Goal: Transaction & Acquisition: Book appointment/travel/reservation

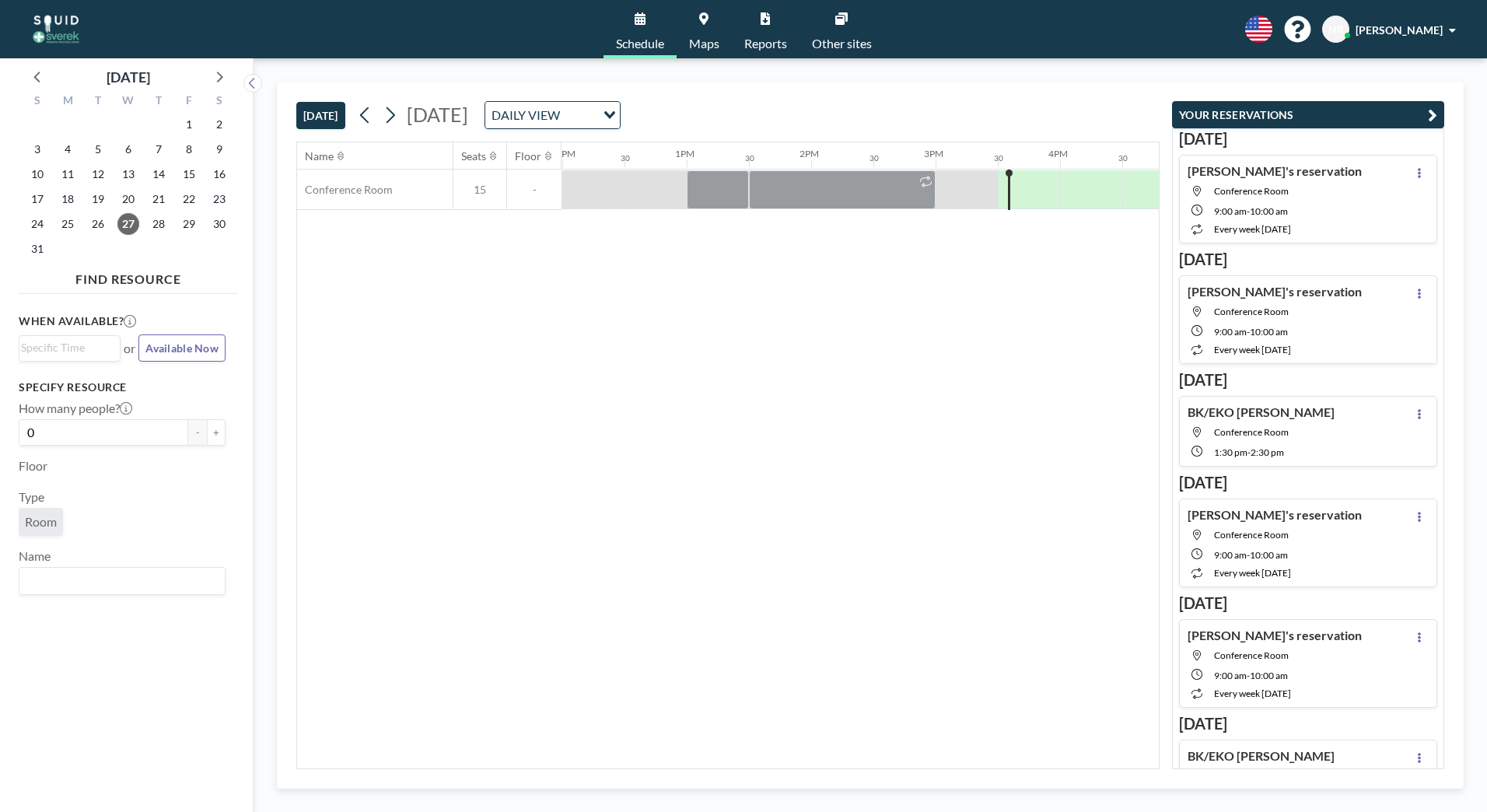
scroll to position [0, 1867]
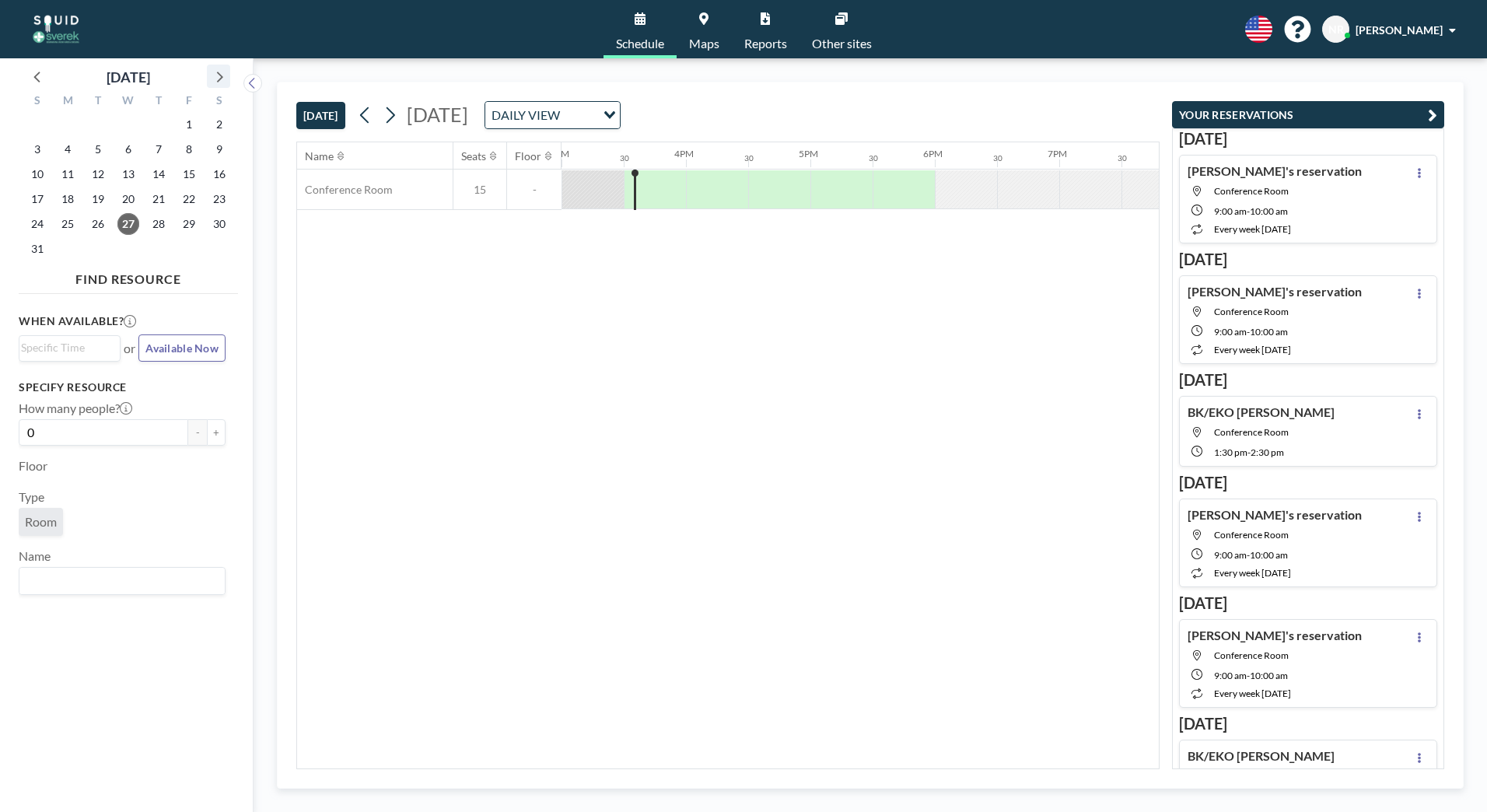
click at [223, 75] on icon at bounding box center [218, 76] width 20 height 20
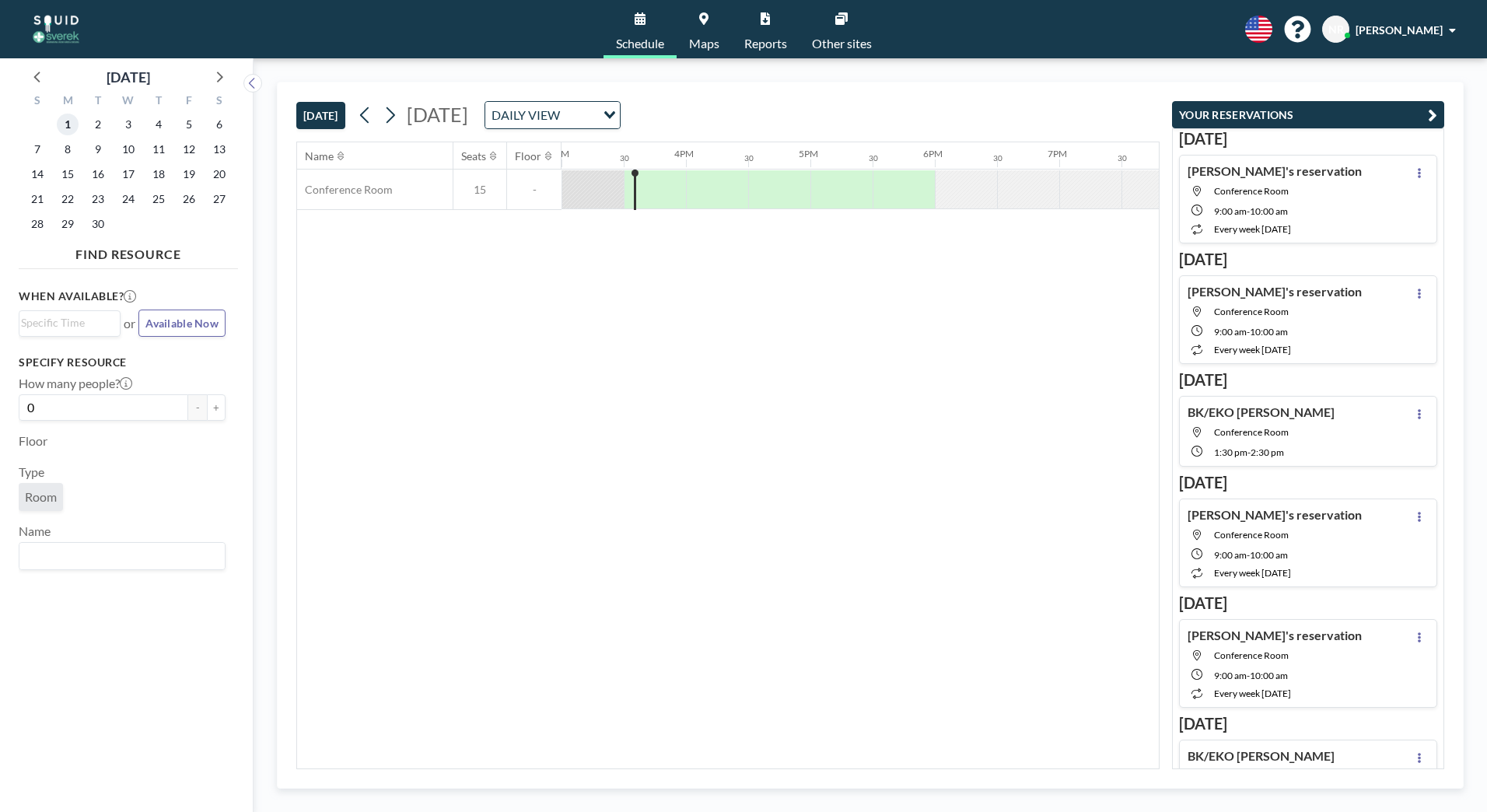
click at [75, 129] on span "1" at bounding box center [68, 124] width 22 height 22
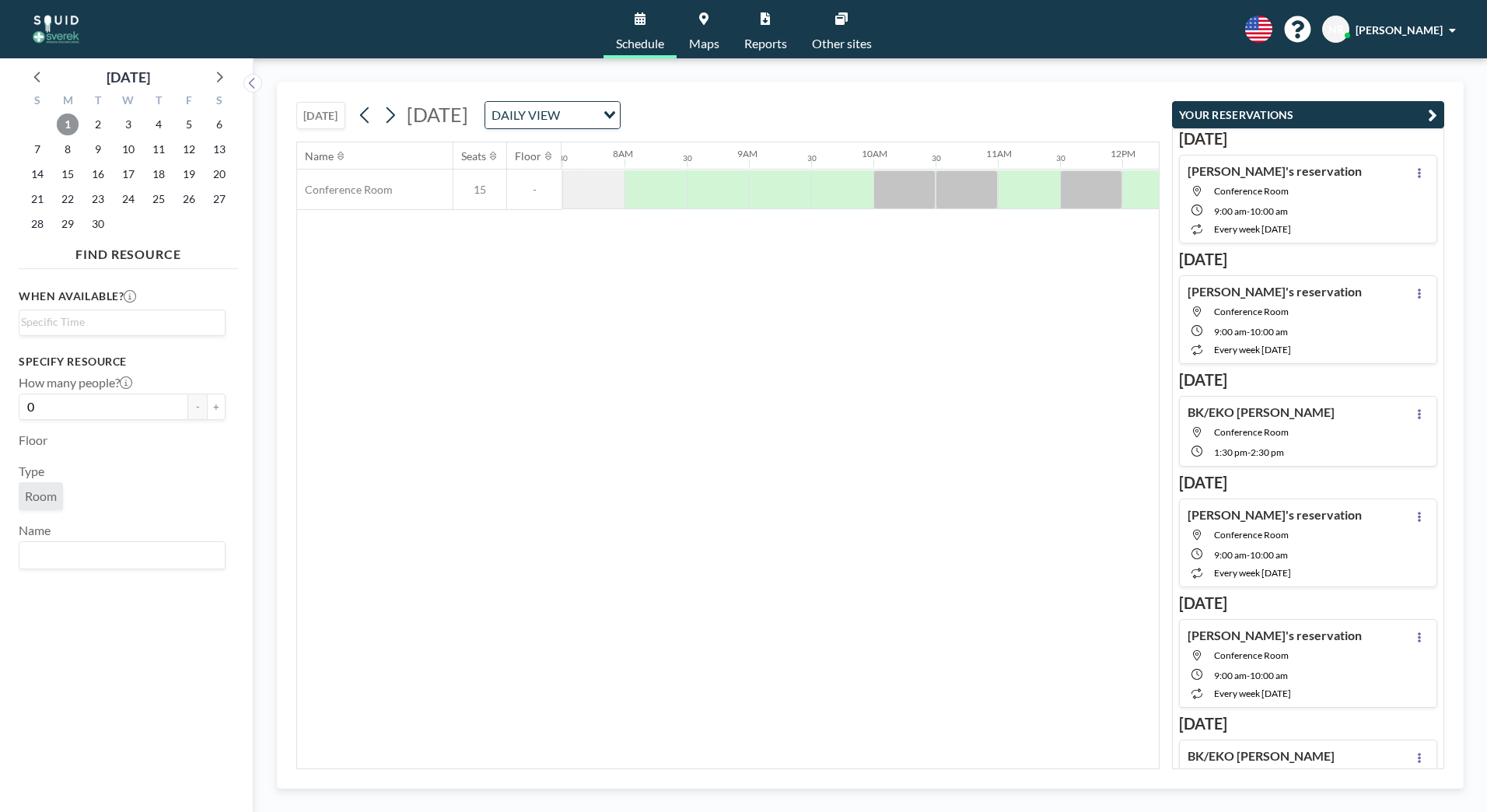
scroll to position [0, 934]
click at [1003, 196] on div at bounding box center [1028, 190] width 63 height 39
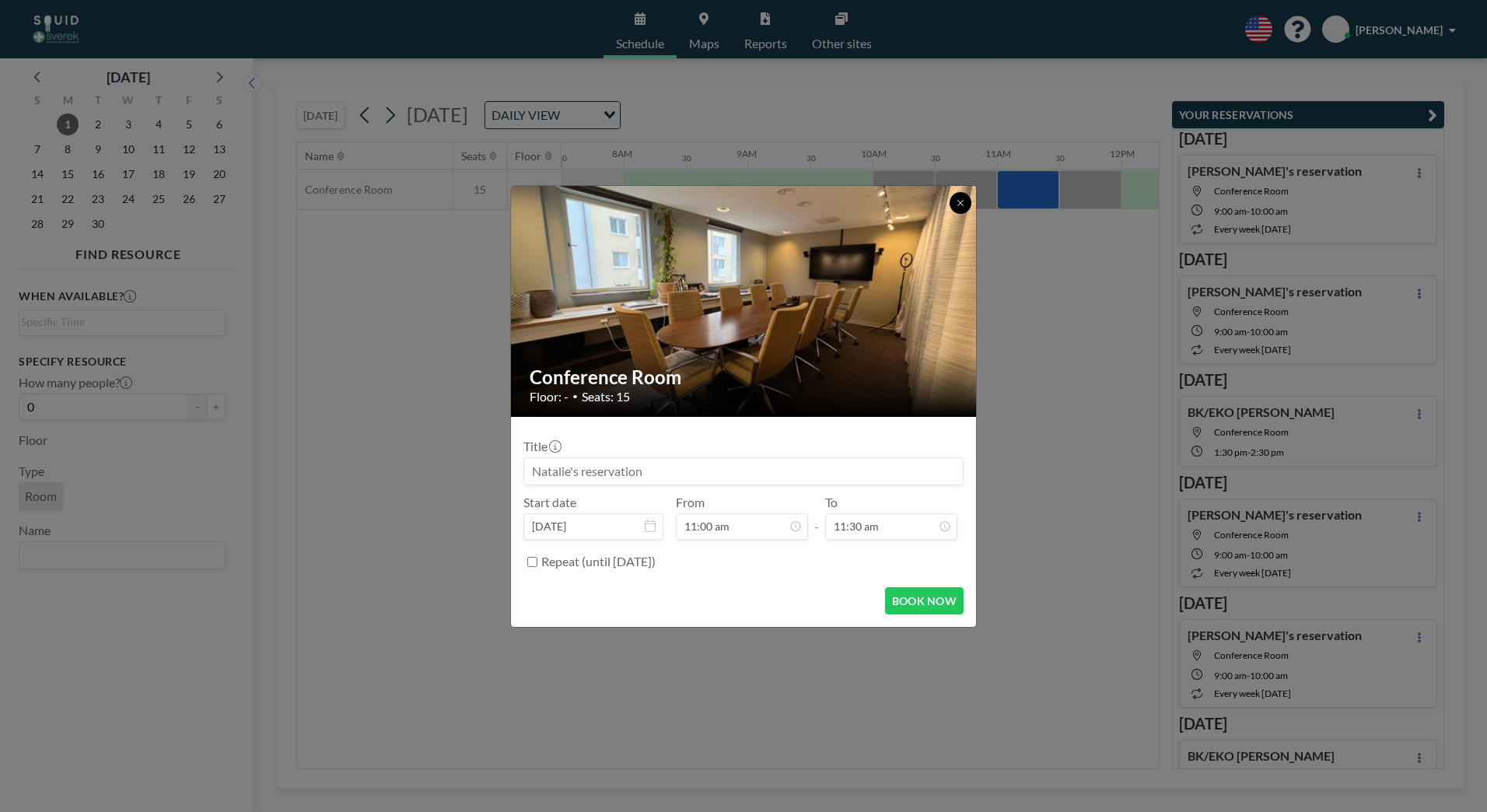
click at [960, 207] on icon at bounding box center [960, 203] width 9 height 9
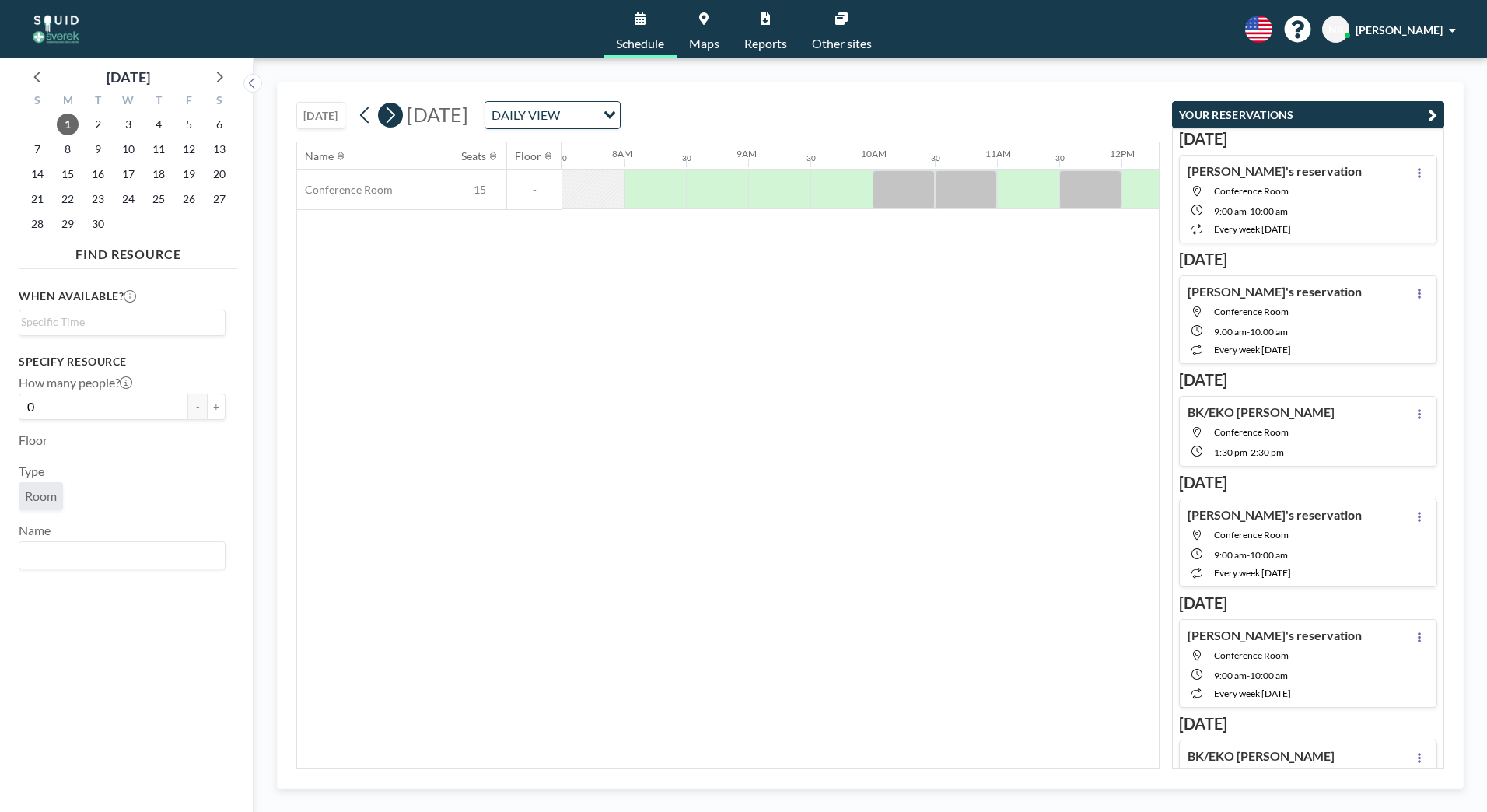
click at [394, 111] on icon at bounding box center [391, 115] width 9 height 16
click at [363, 110] on icon at bounding box center [365, 115] width 15 height 23
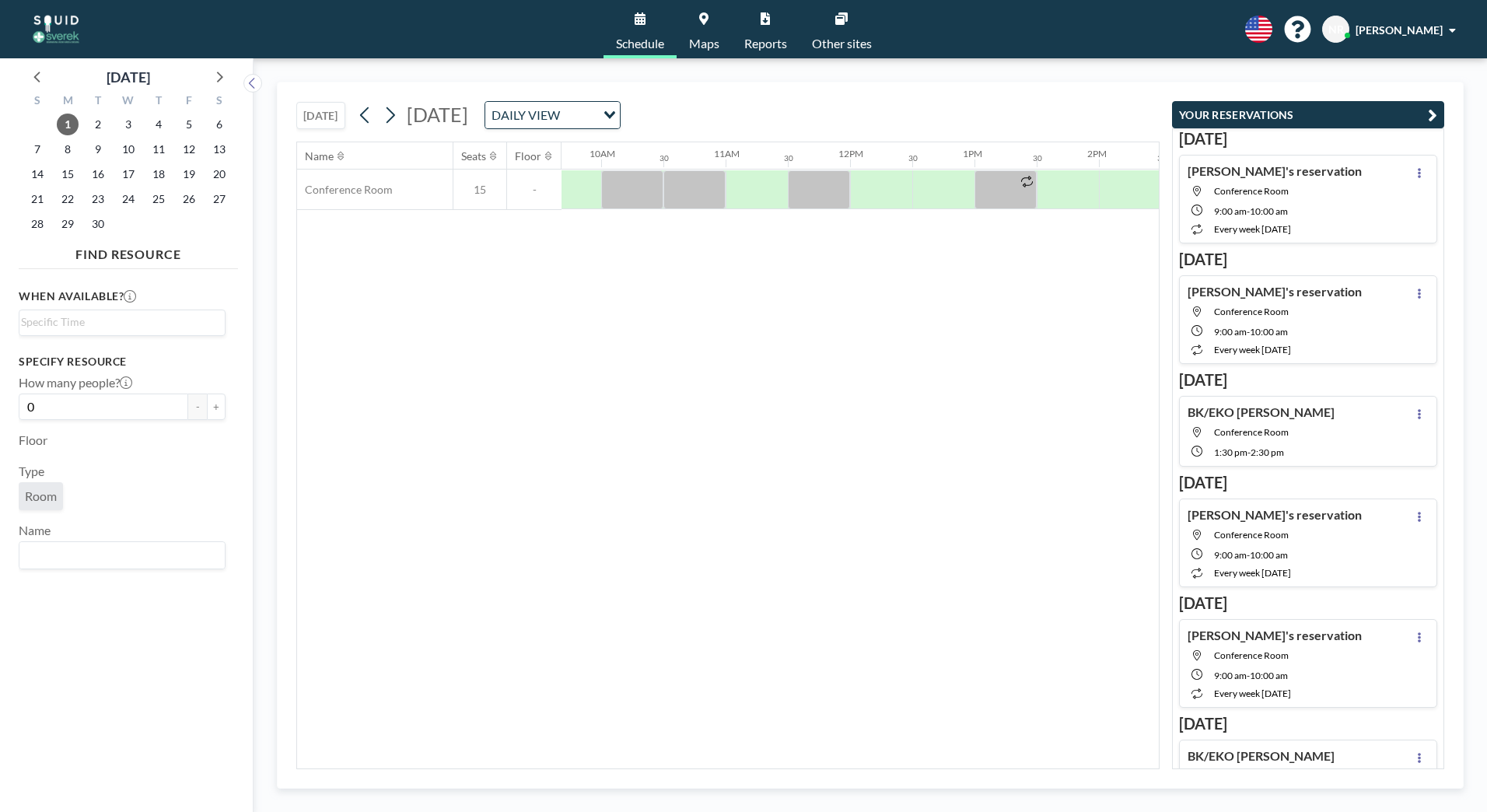
scroll to position [0, 1251]
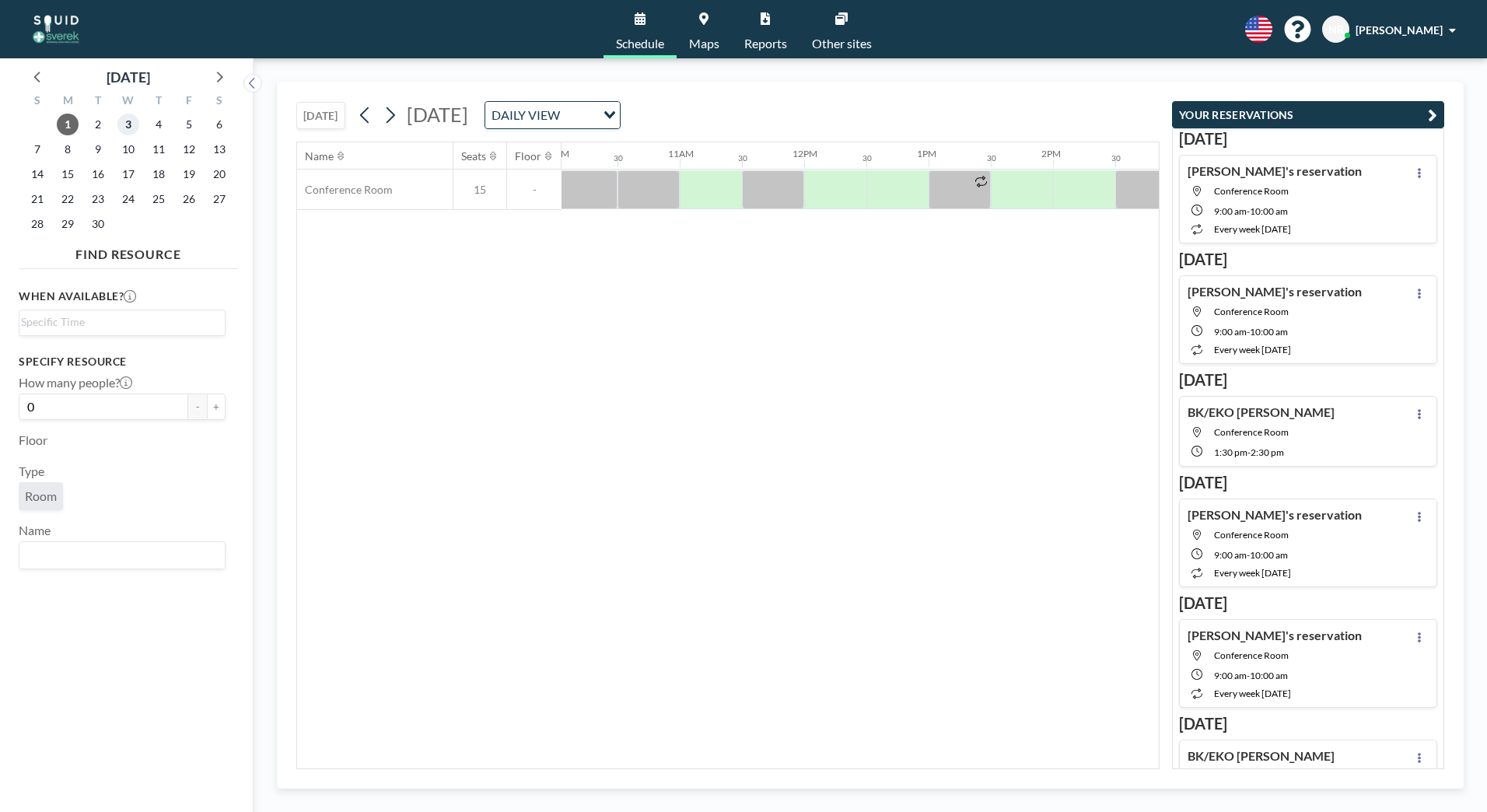
click at [127, 120] on span "3" at bounding box center [128, 124] width 22 height 22
click at [64, 132] on span "1" at bounding box center [68, 124] width 22 height 22
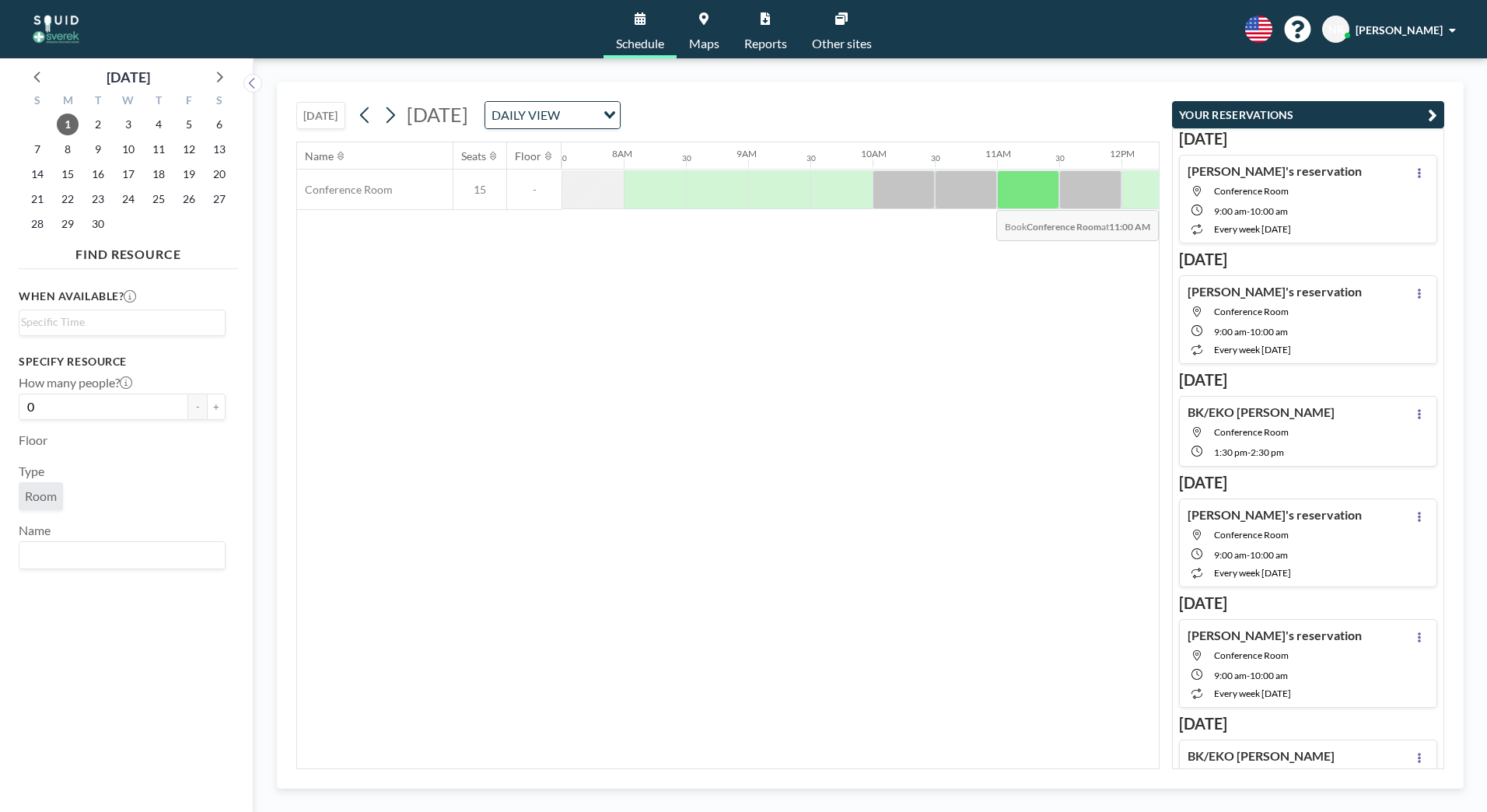
click at [1017, 198] on div at bounding box center [1028, 190] width 63 height 39
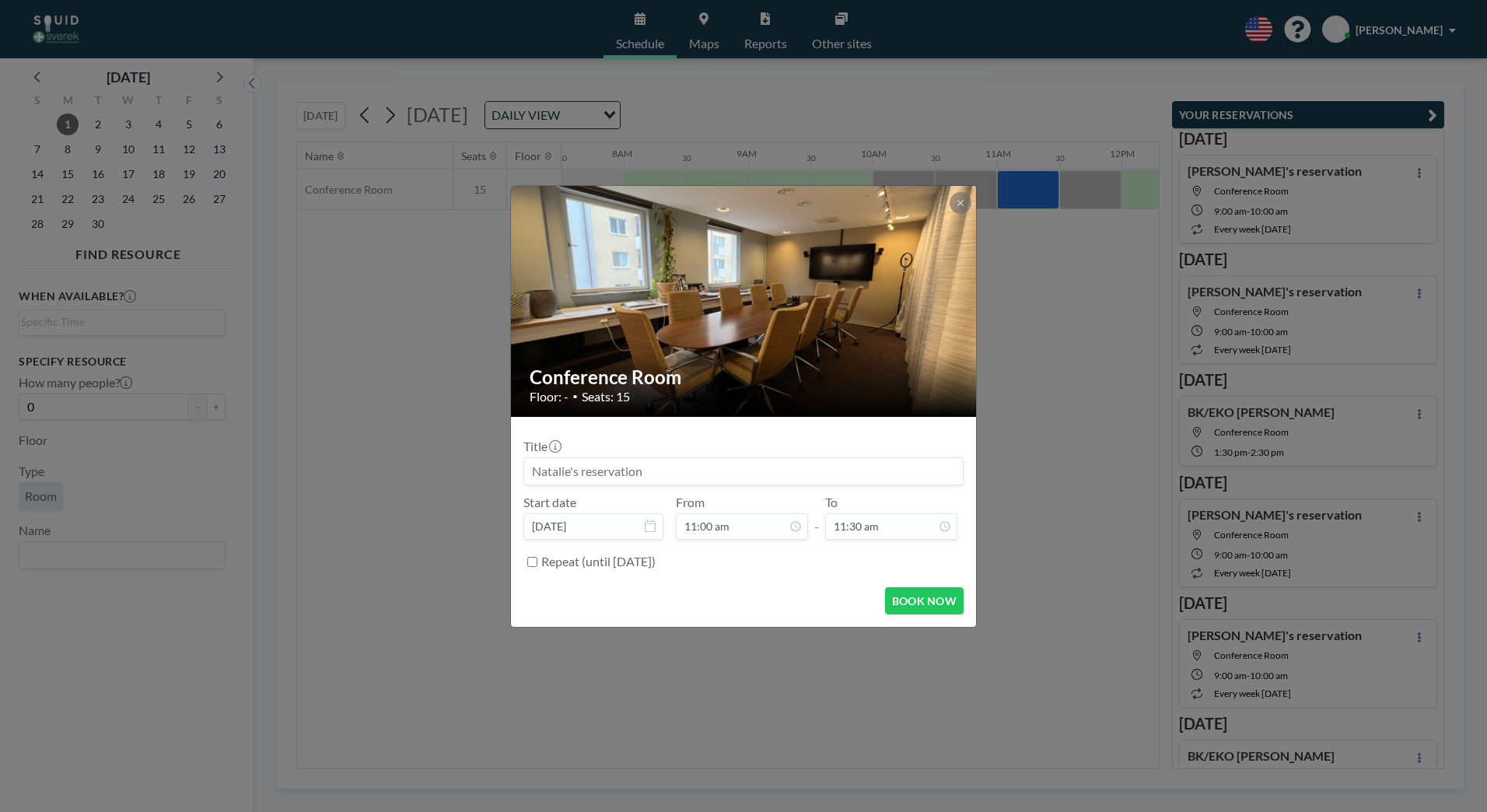
click at [1060, 353] on div "Conference Room Floor: - • Seats: 15 Title Start date [DATE] From 11:00 am - To…" at bounding box center [744, 406] width 1487 height 812
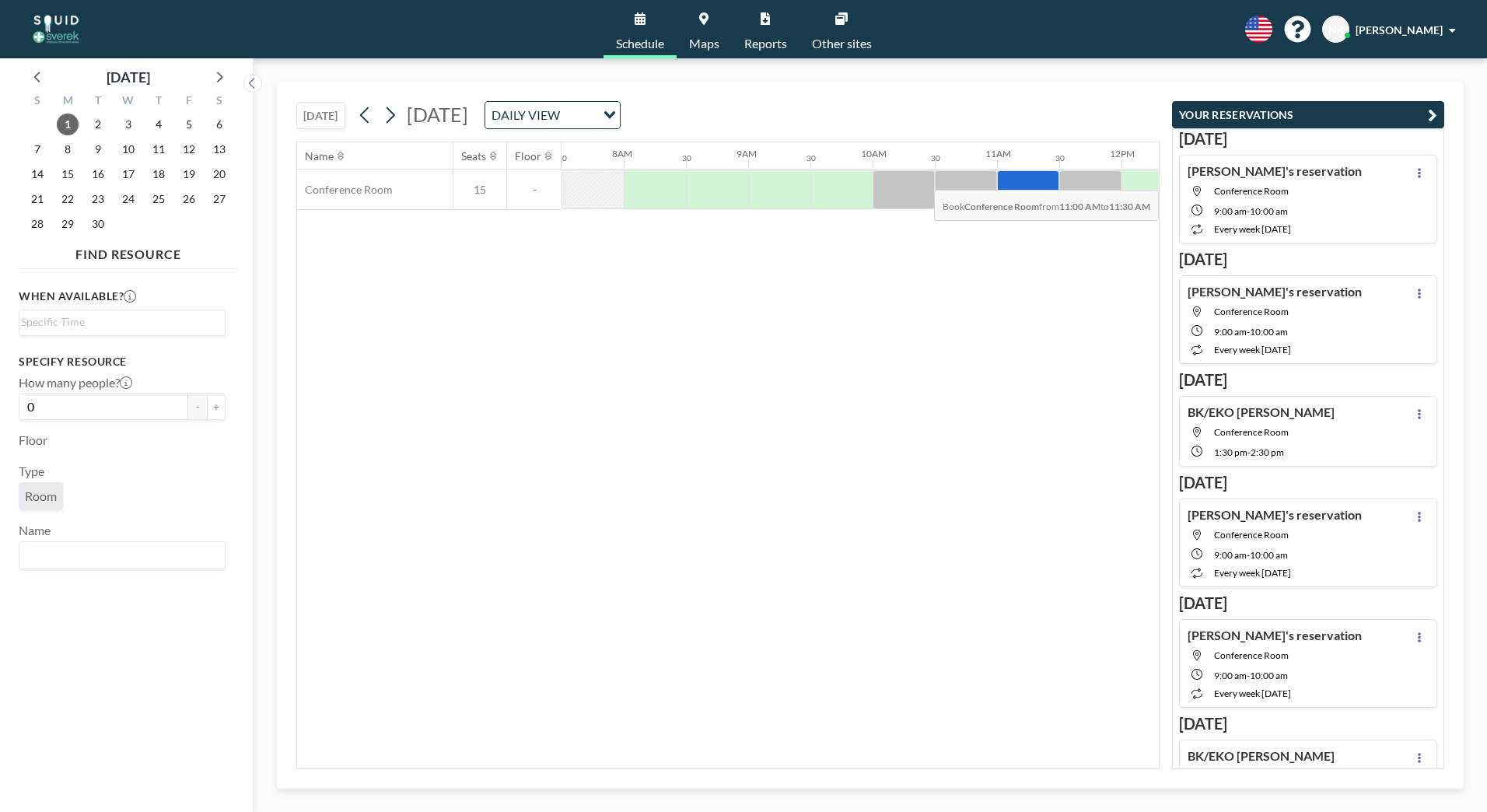
click at [1019, 178] on div at bounding box center [1028, 190] width 63 height 39
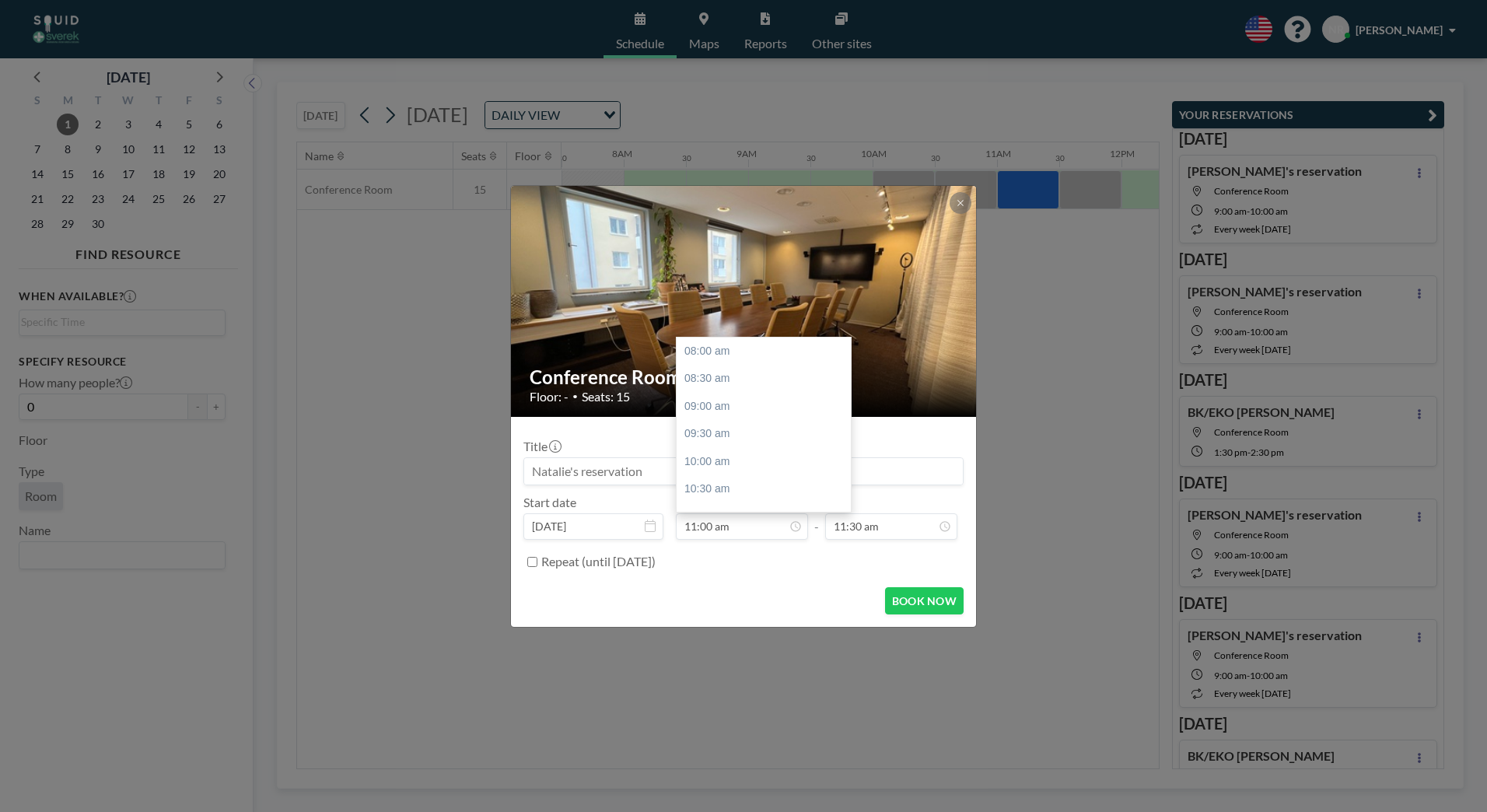
scroll to position [167, 0]
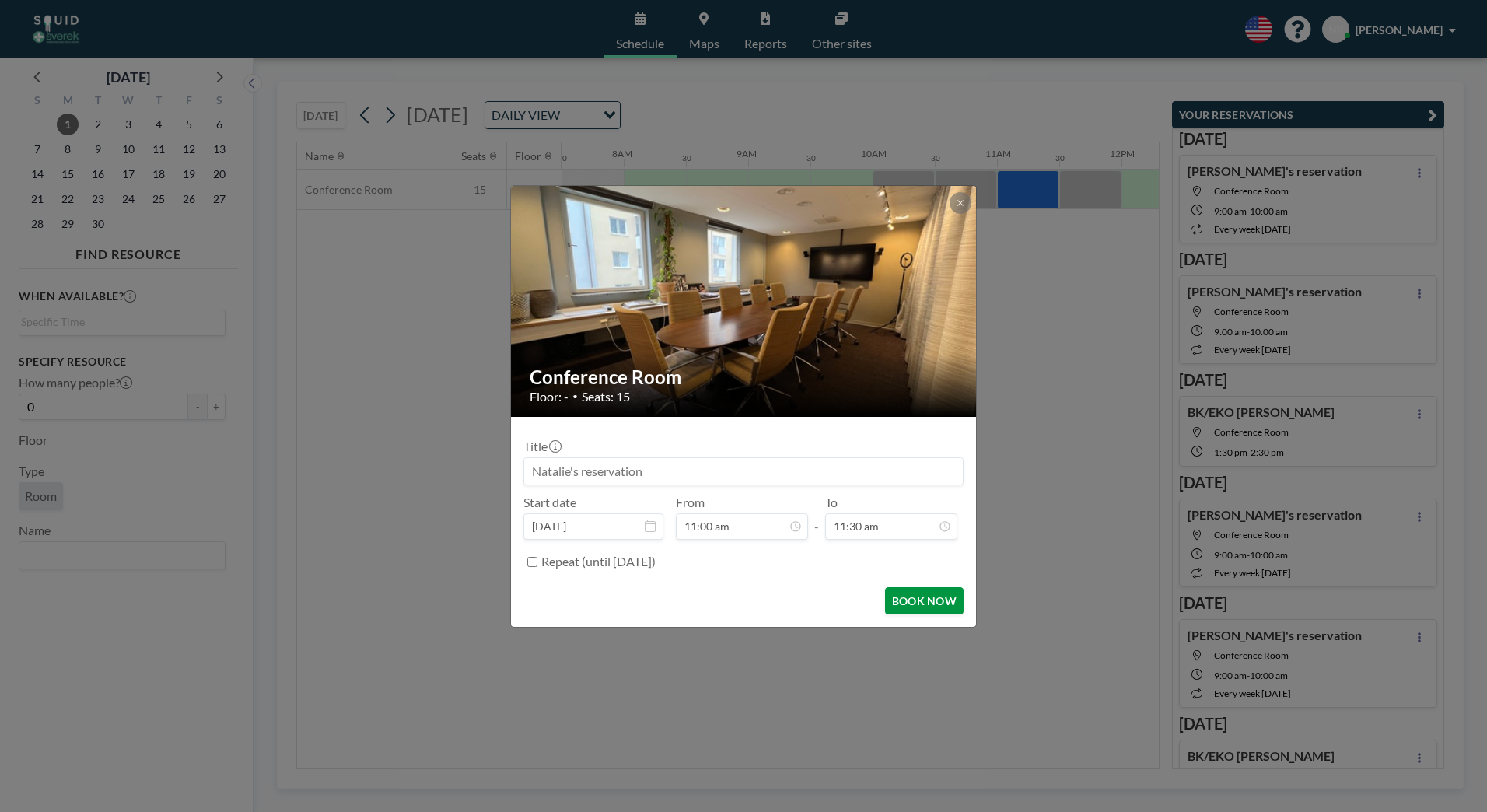
click at [905, 601] on button "BOOK NOW" at bounding box center [924, 600] width 78 height 27
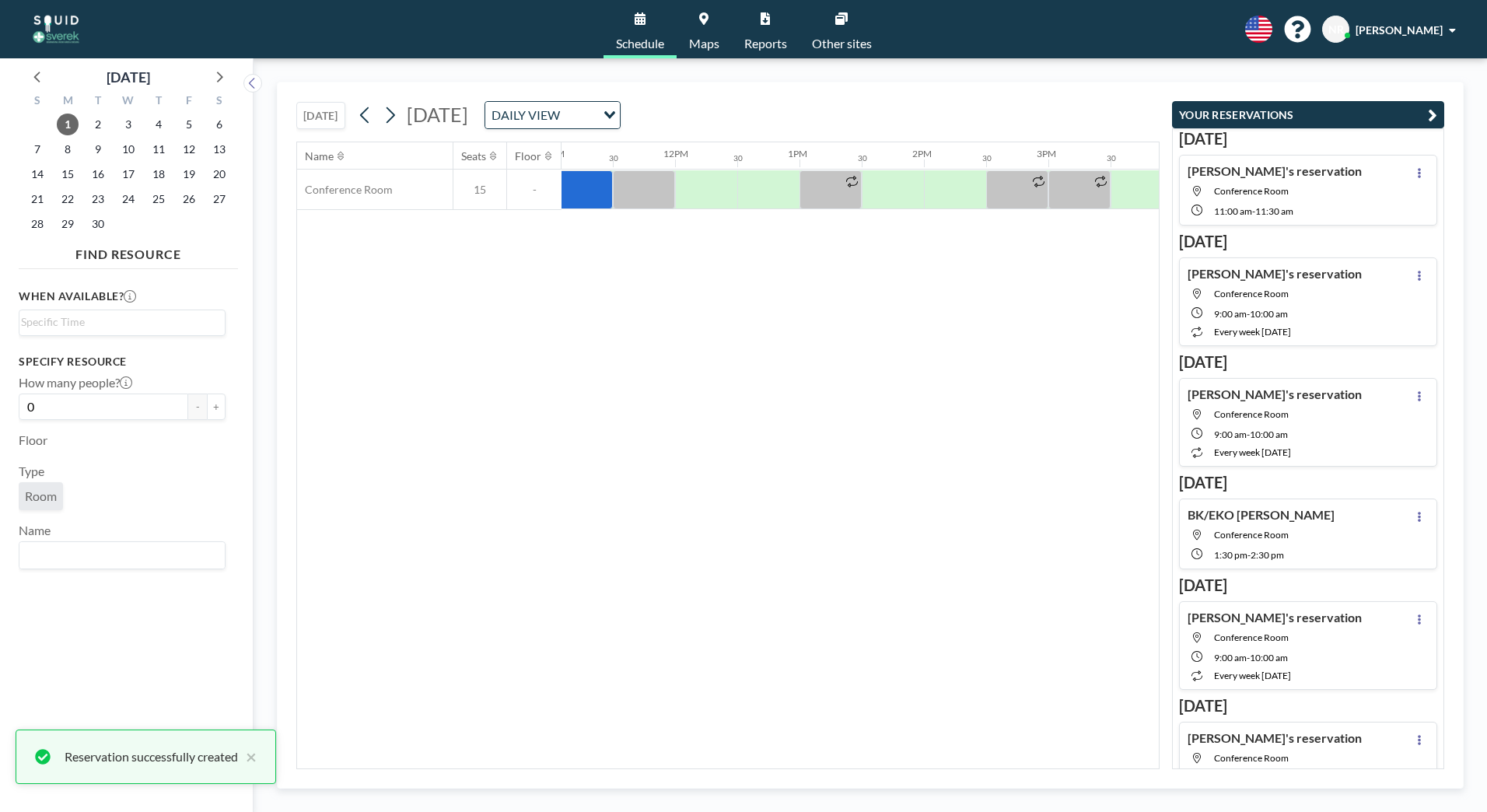
scroll to position [0, 1392]
click at [877, 191] on div at bounding box center [880, 190] width 63 height 39
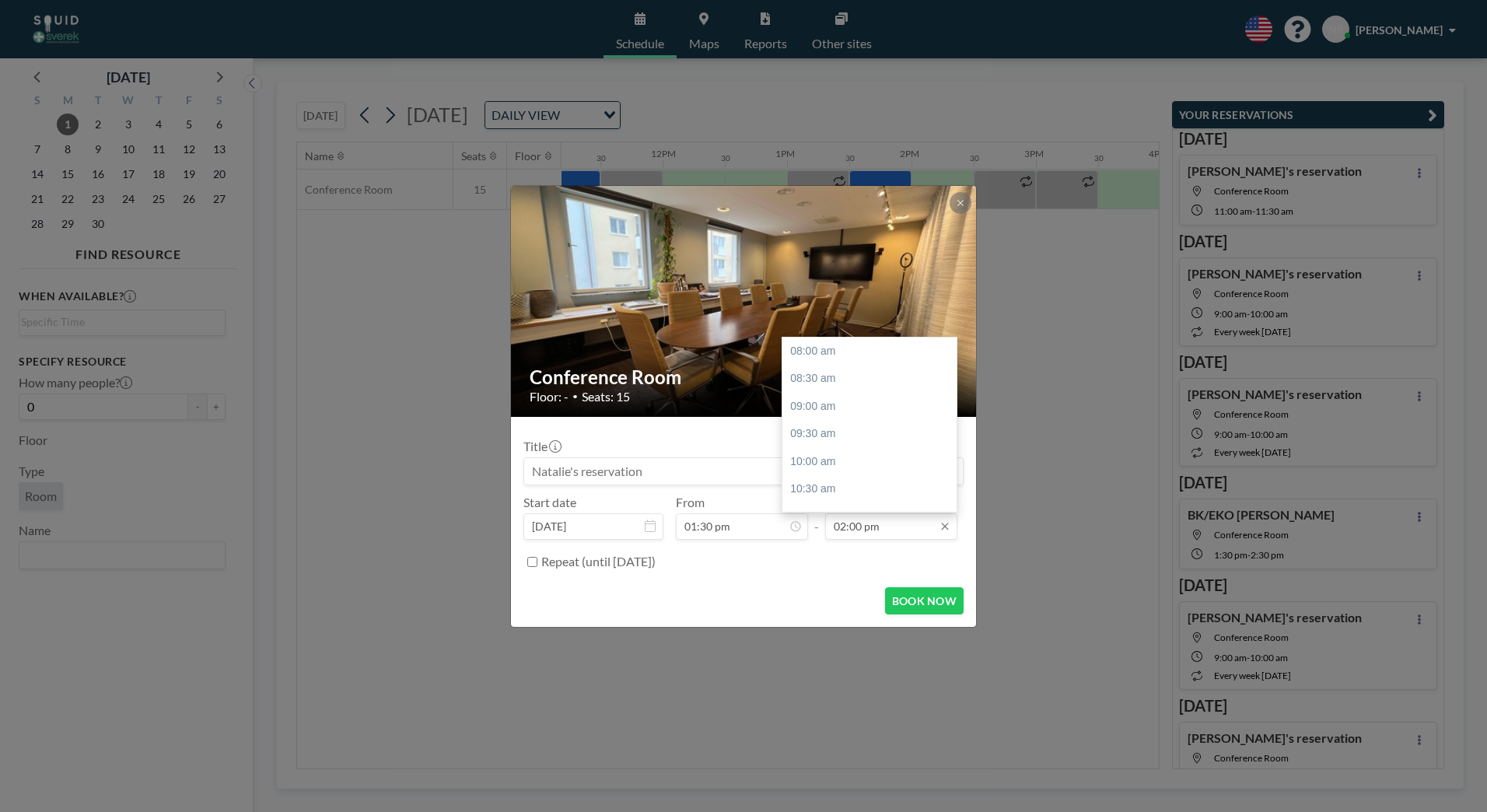
scroll to position [332, 0]
click at [815, 377] on div "02:30 pm" at bounding box center [873, 379] width 182 height 28
type input "02:30 pm"
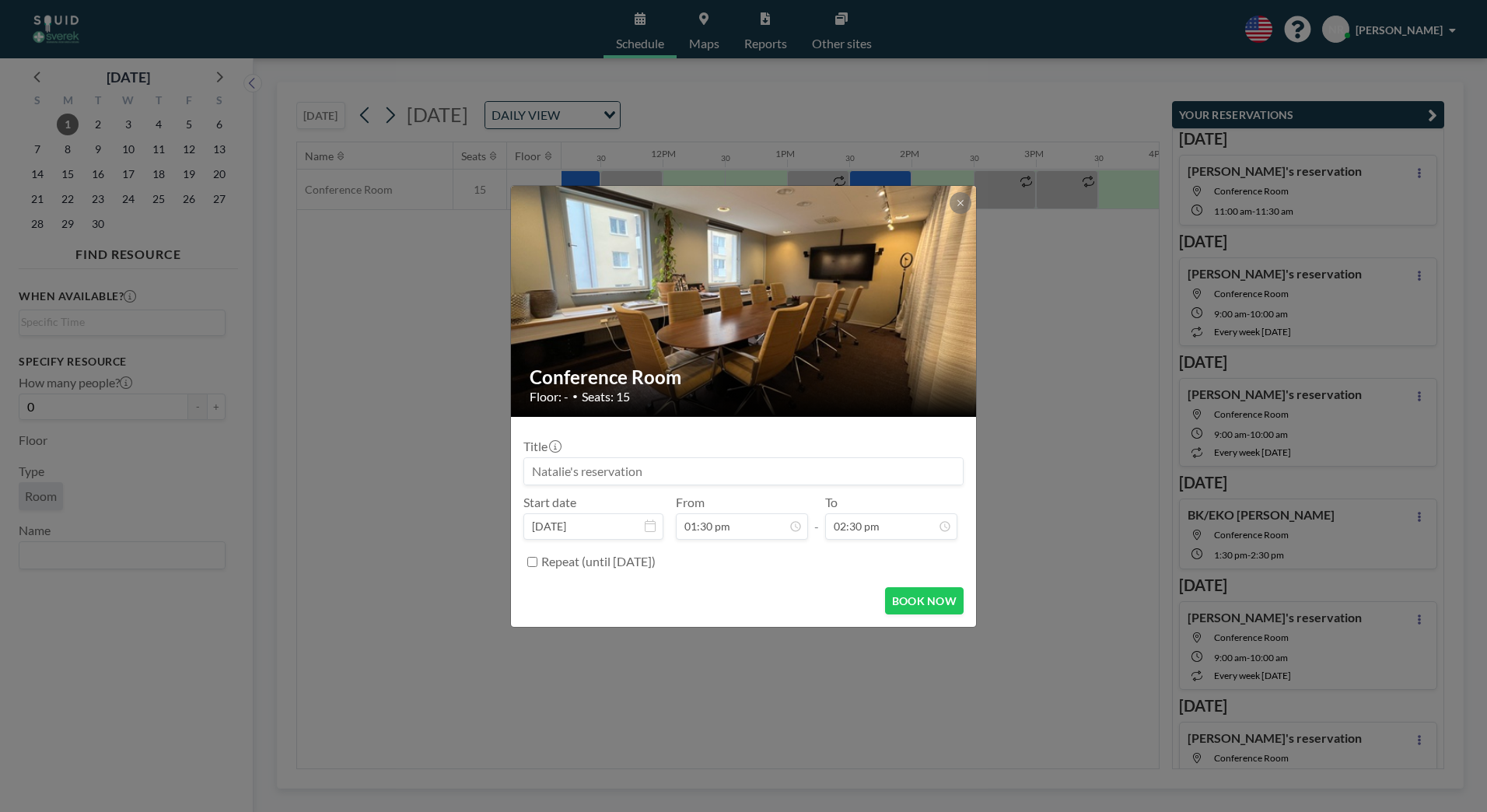
scroll to position [305, 0]
click at [811, 595] on div "BOOK NOW" at bounding box center [744, 600] width 441 height 27
click at [923, 612] on button "BOOK NOW" at bounding box center [924, 600] width 78 height 27
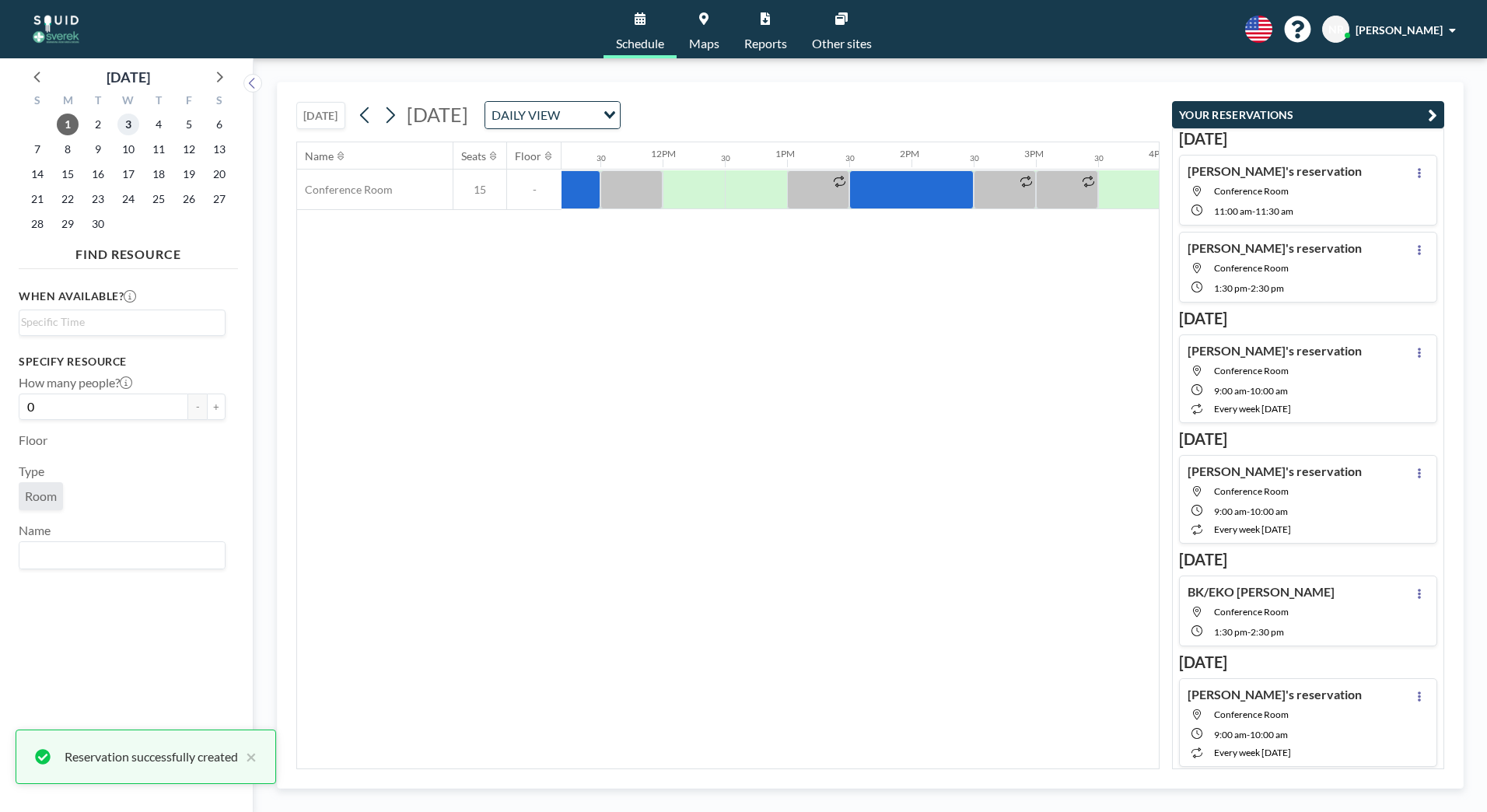
click at [121, 129] on span "3" at bounding box center [128, 124] width 22 height 22
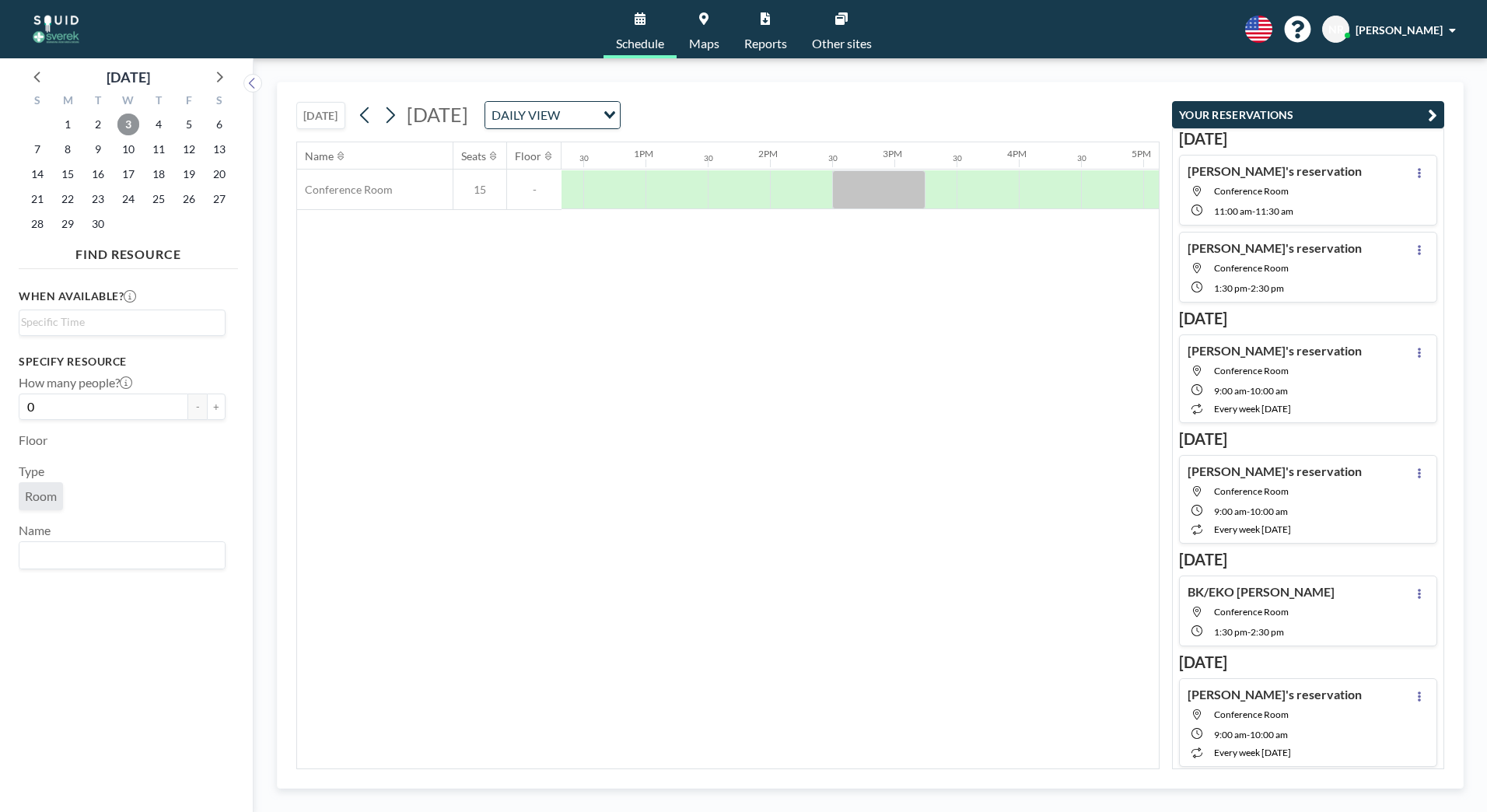
scroll to position [0, 1525]
click at [666, 185] on div at bounding box center [686, 190] width 63 height 39
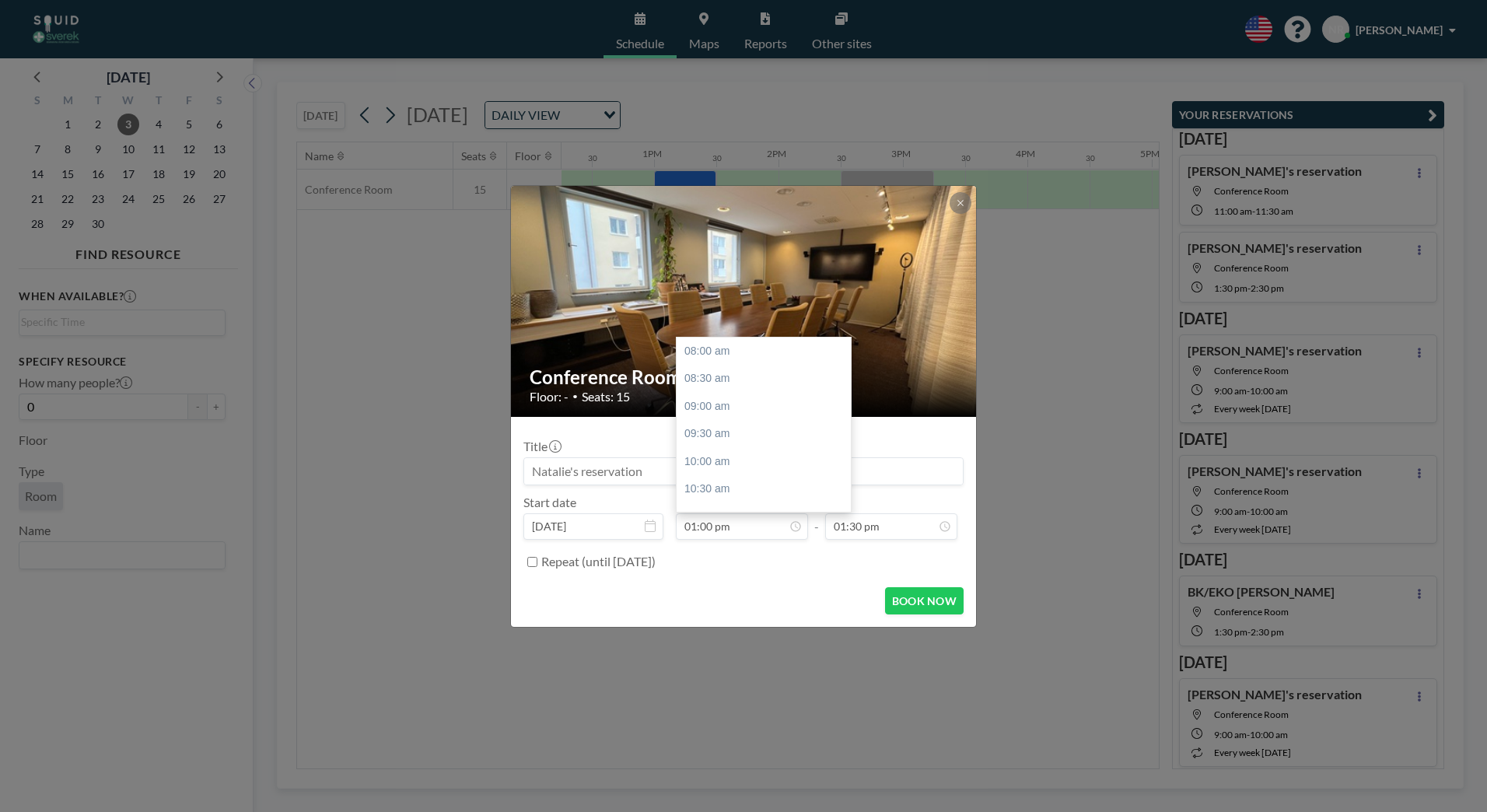
scroll to position [277, 0]
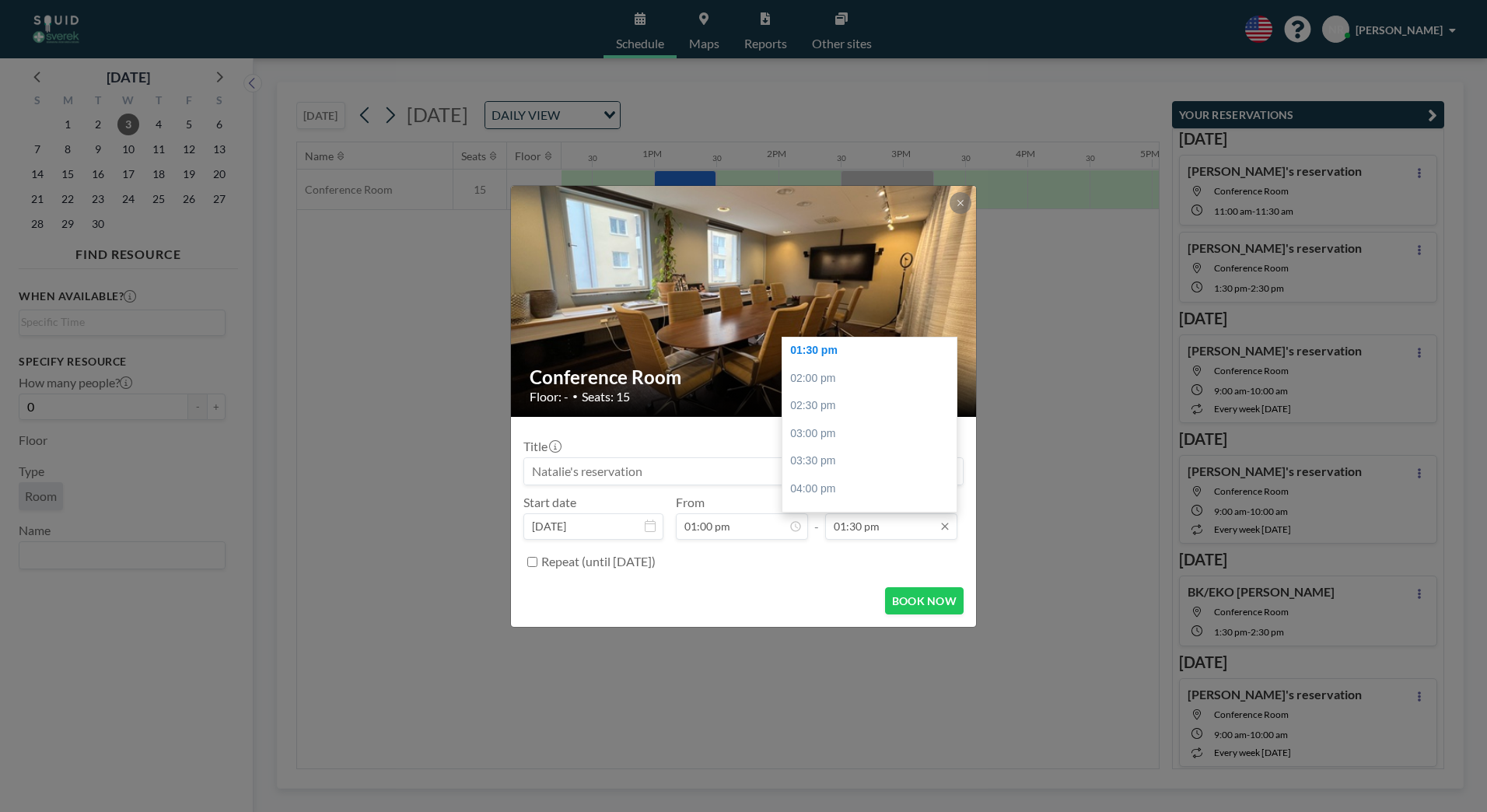
click at [840, 525] on input "01:30 pm" at bounding box center [891, 526] width 132 height 27
click at [811, 388] on div "02:00 pm" at bounding box center [873, 379] width 182 height 28
type input "02:00 pm"
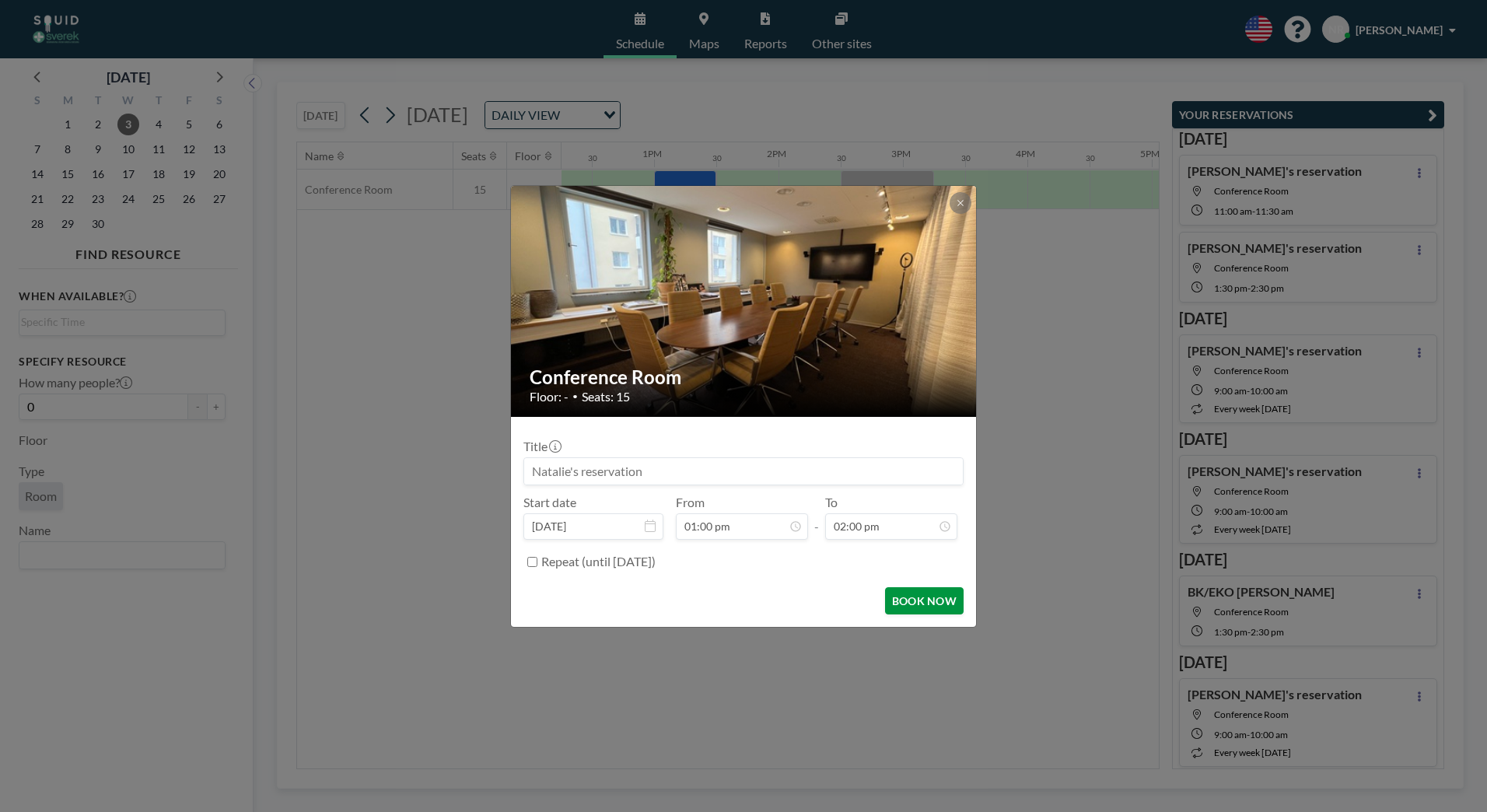
click at [914, 609] on button "BOOK NOW" at bounding box center [924, 600] width 78 height 27
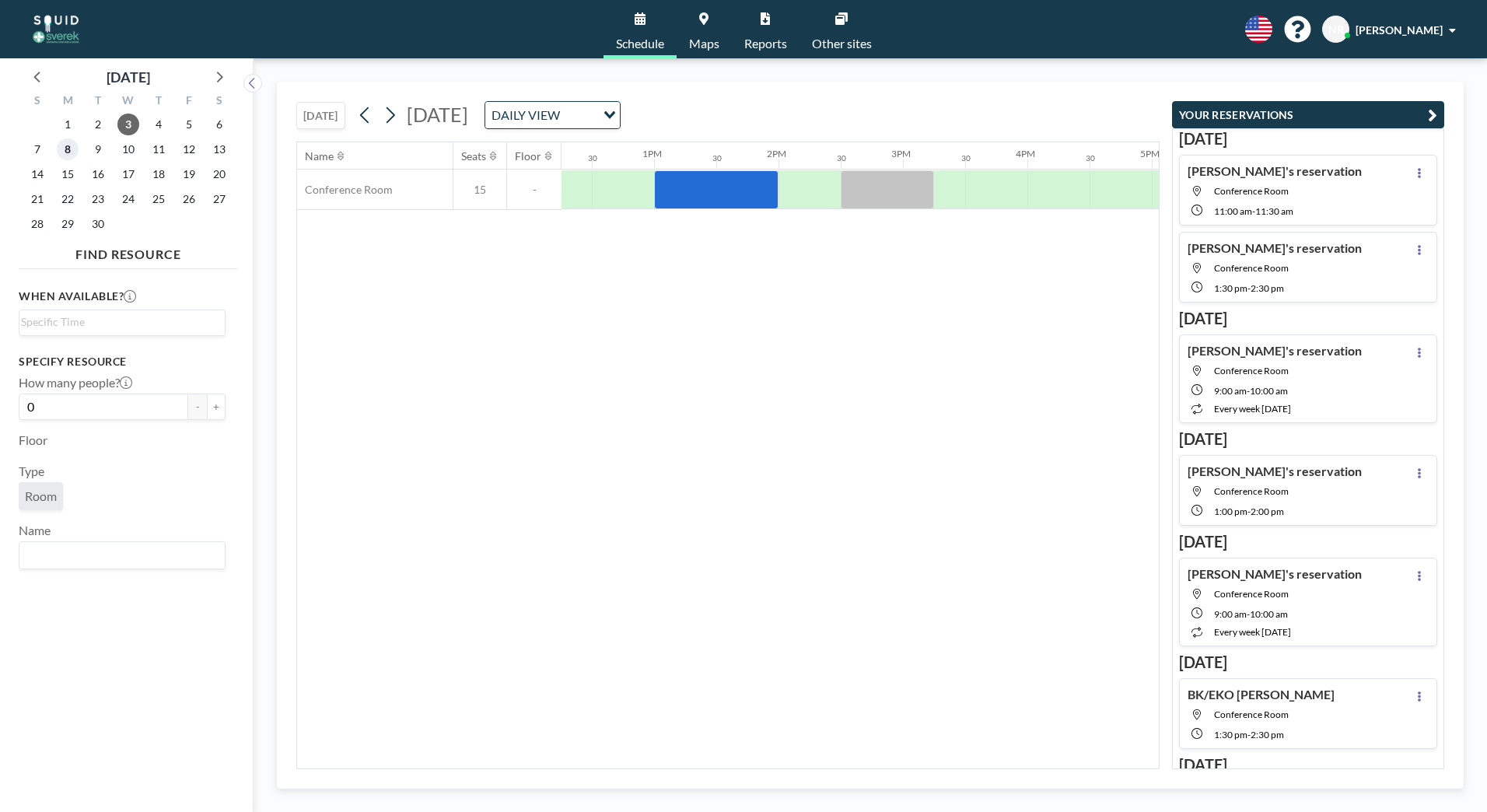
click at [67, 156] on span "8" at bounding box center [68, 149] width 22 height 22
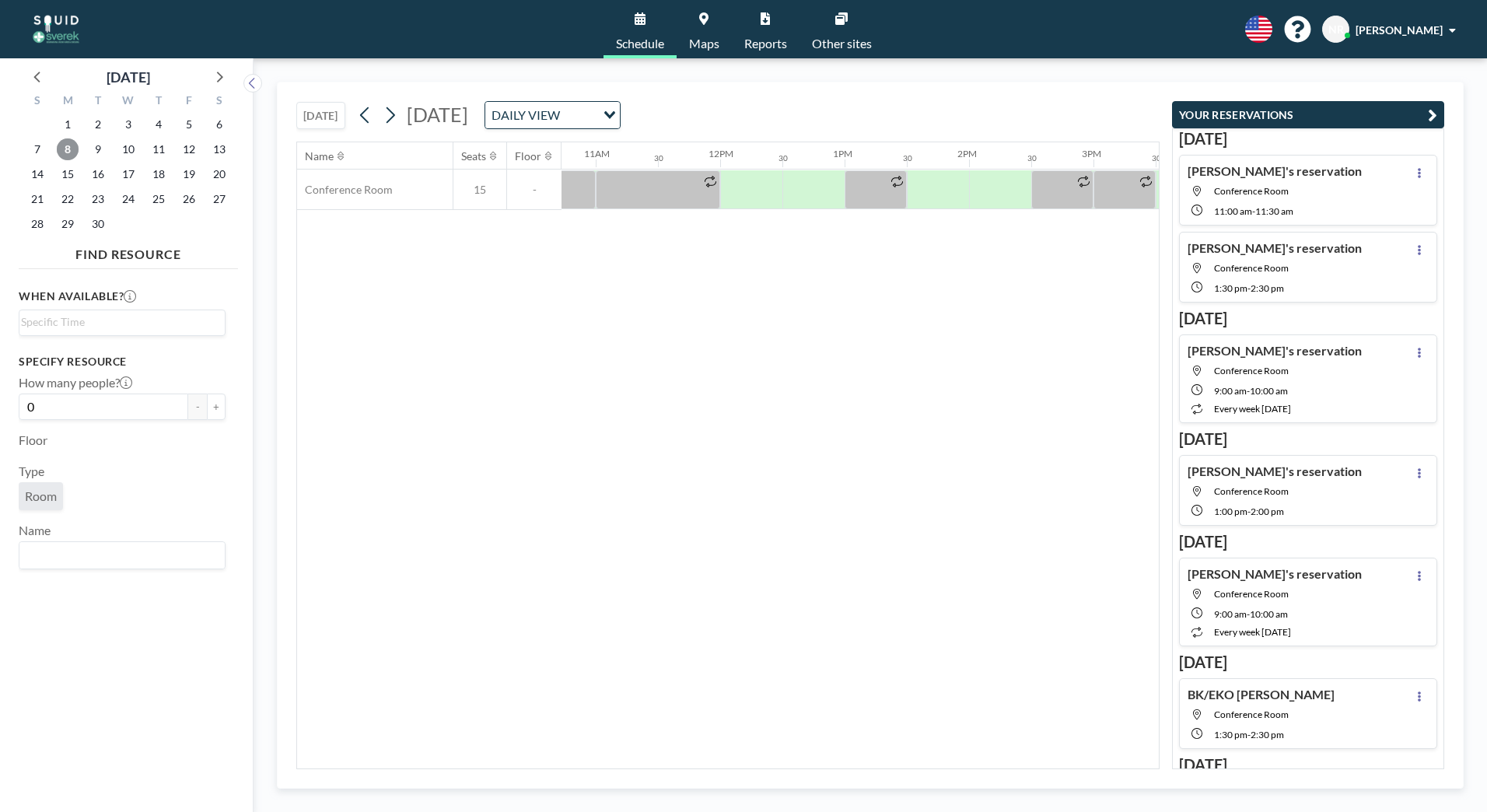
scroll to position [0, 1353]
click at [910, 191] on div at bounding box center [920, 190] width 63 height 39
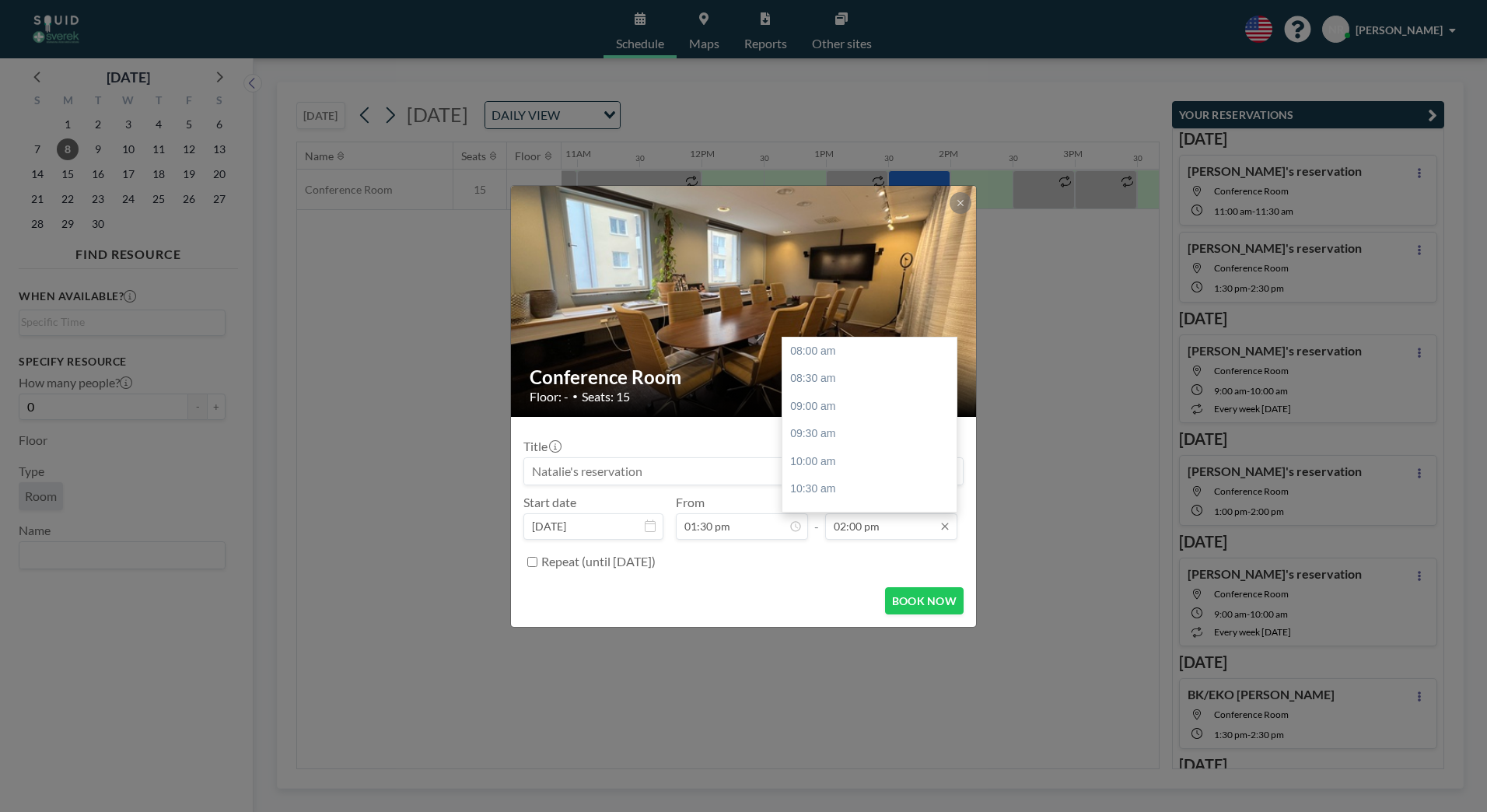
scroll to position [332, 0]
click at [842, 522] on input "02:00 pm" at bounding box center [891, 526] width 132 height 27
click at [829, 380] on div "02:30 pm" at bounding box center [873, 379] width 182 height 28
type input "02:30 pm"
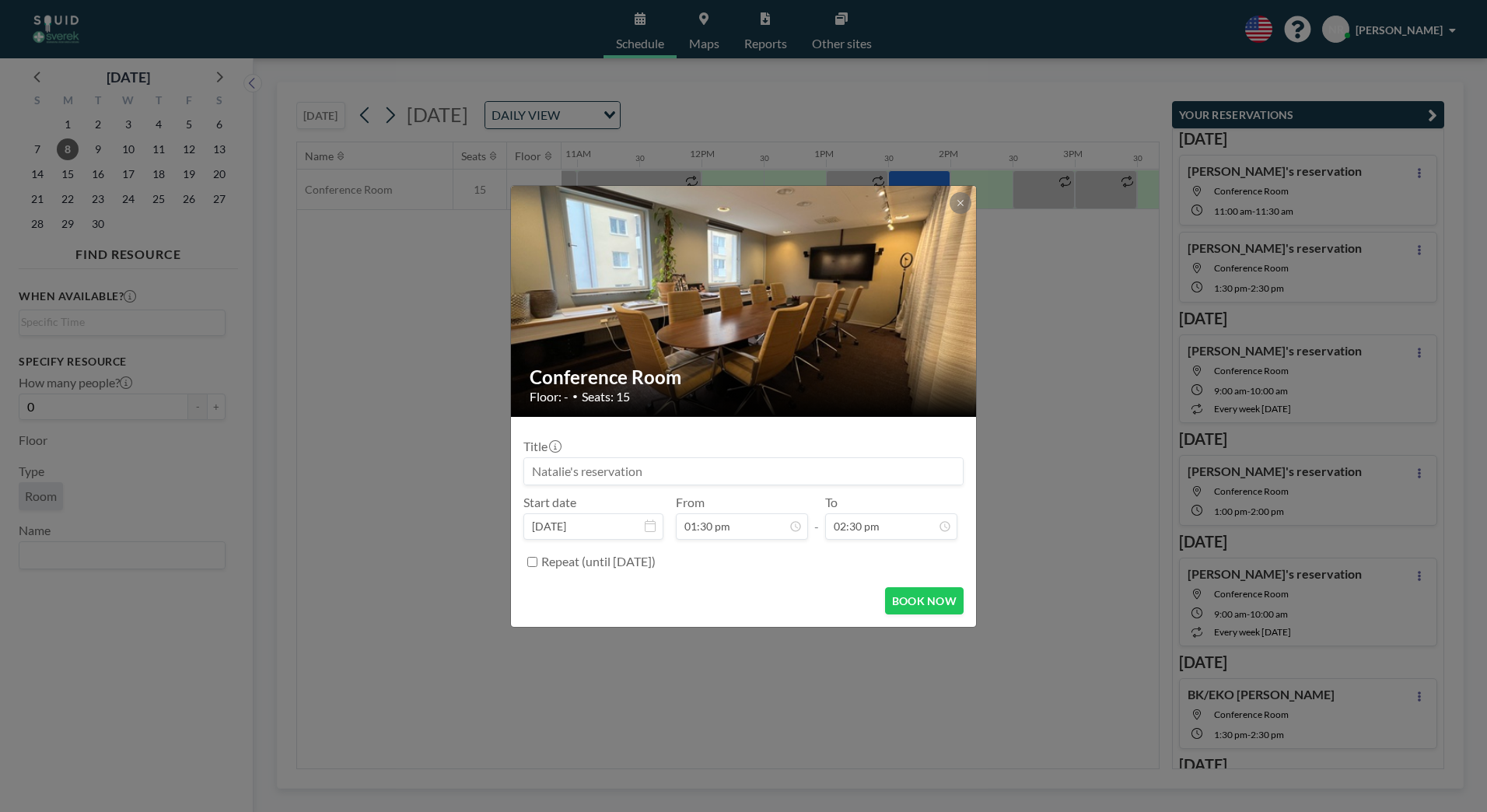
scroll to position [0, 0]
click at [915, 595] on button "BOOK NOW" at bounding box center [924, 600] width 78 height 27
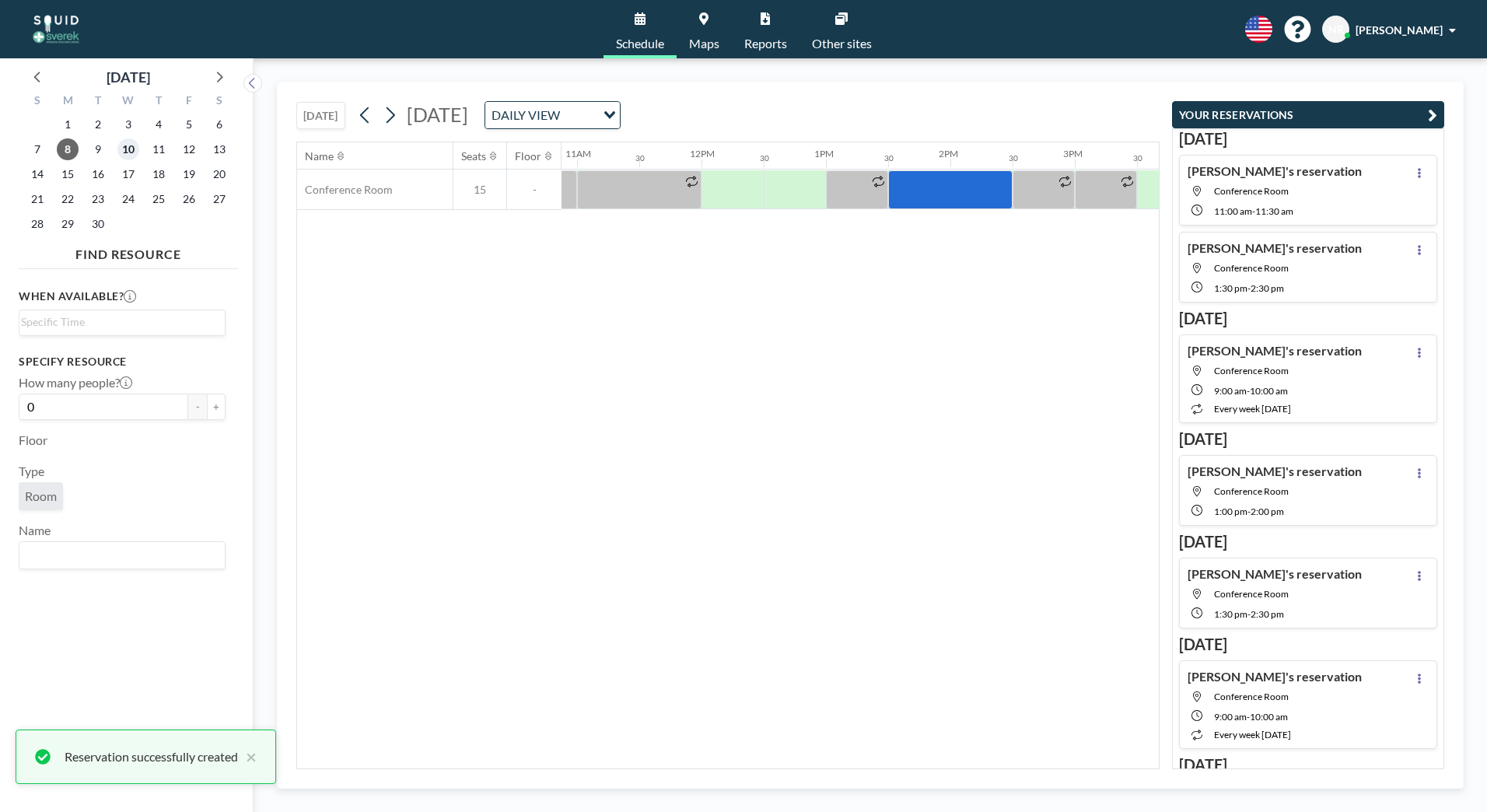
click at [128, 142] on span "10" at bounding box center [128, 149] width 22 height 22
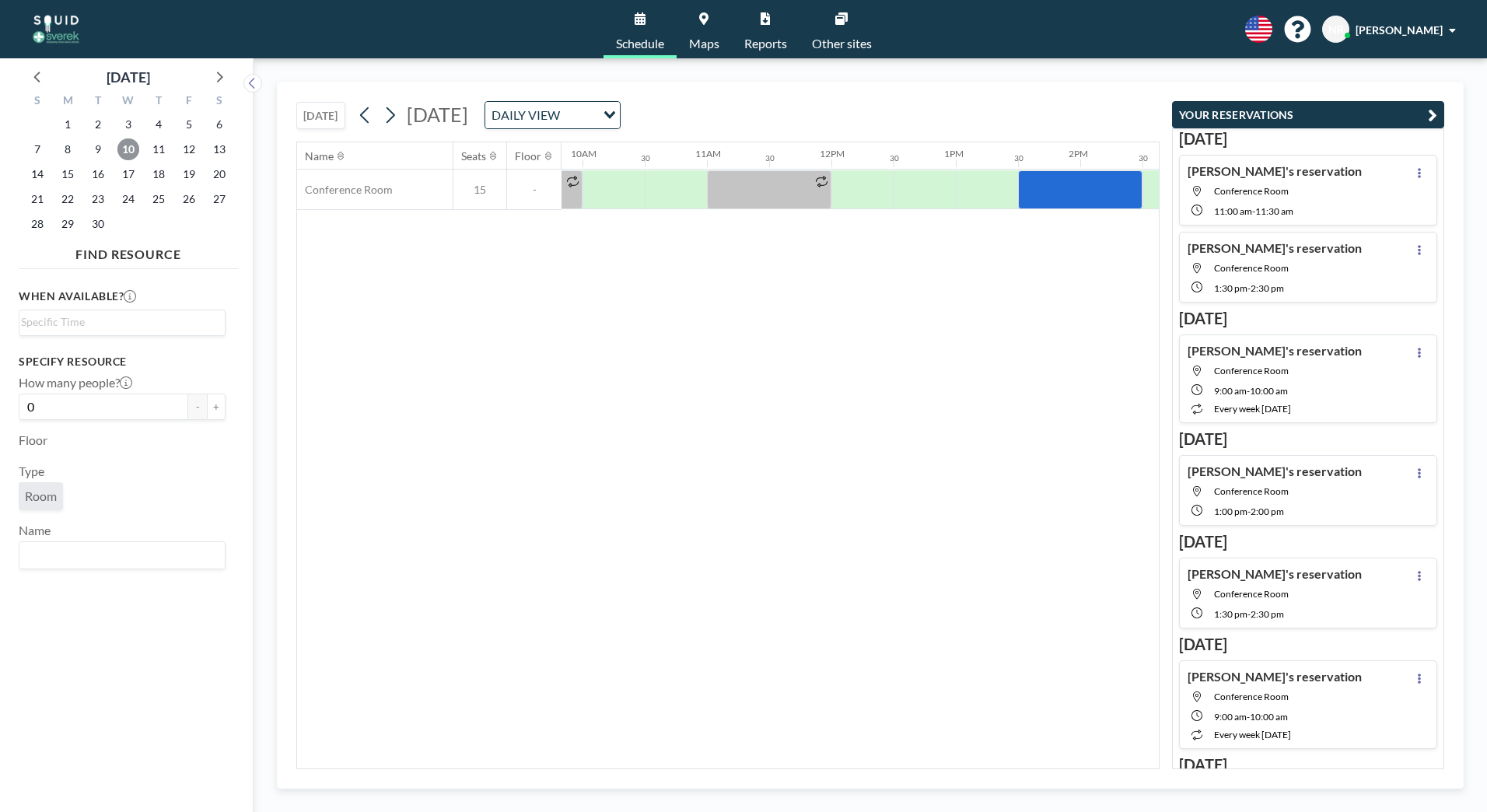
scroll to position [0, 1331]
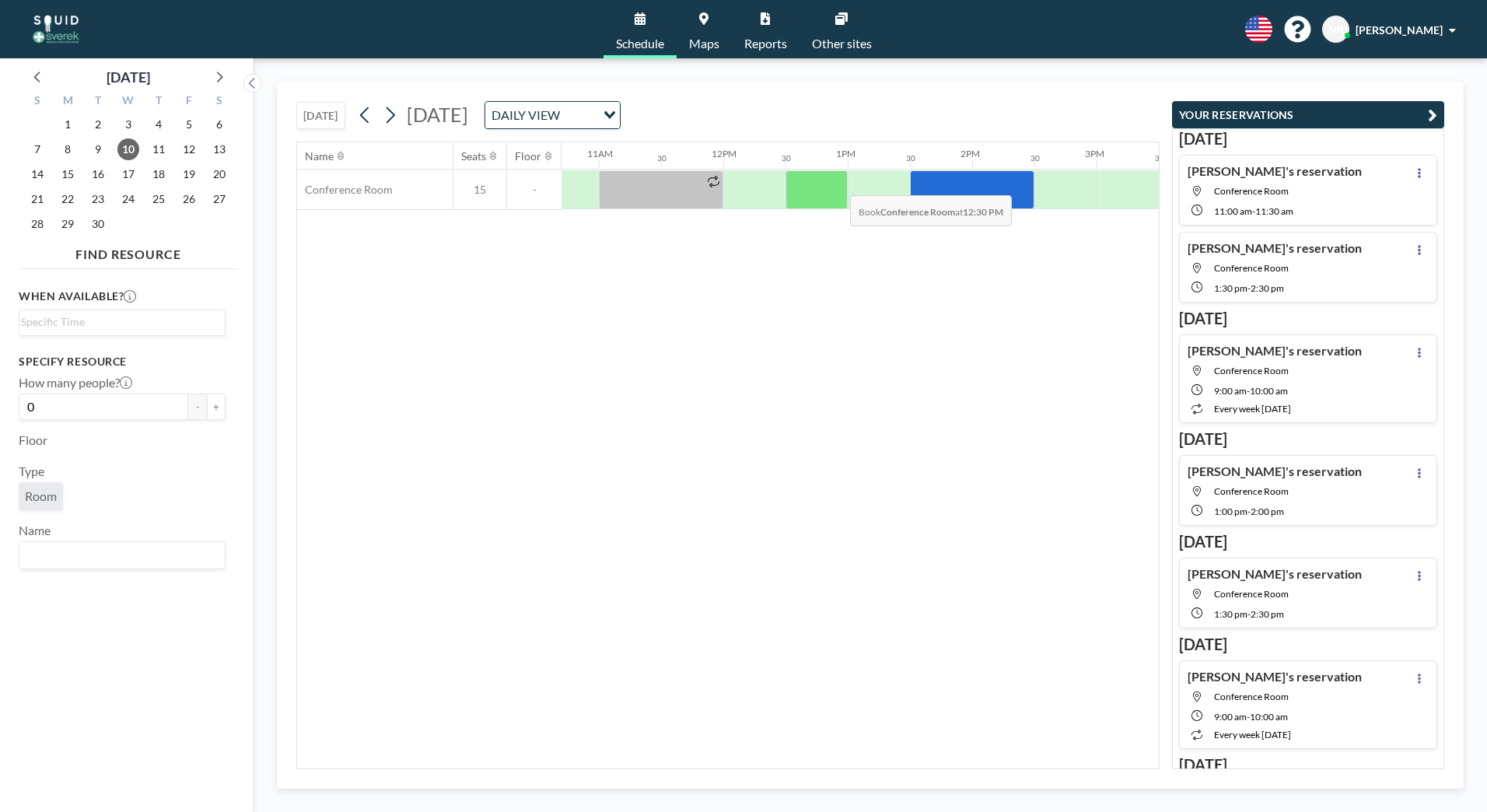
click at [837, 184] on div at bounding box center [817, 190] width 63 height 39
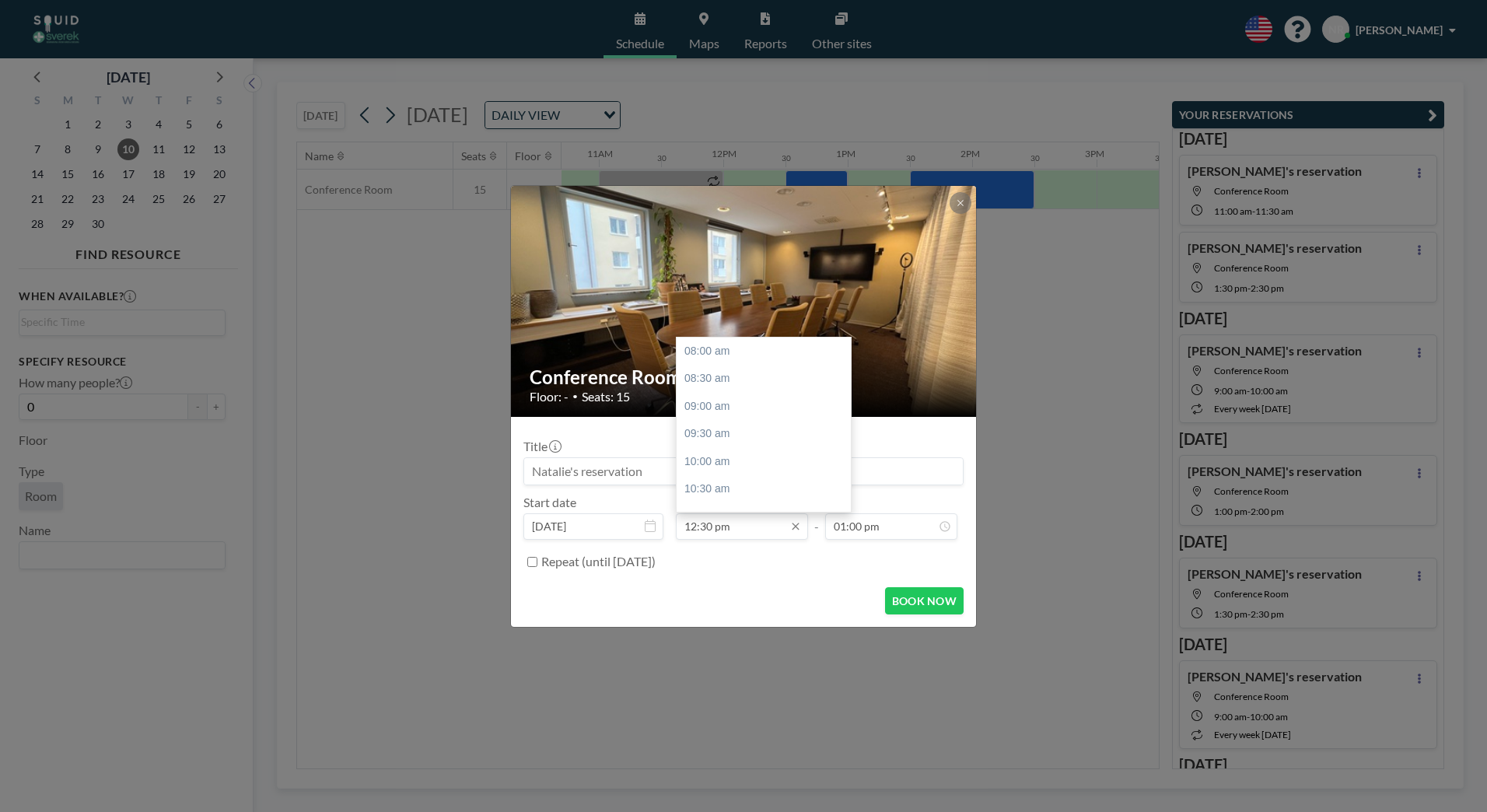
scroll to position [249, 0]
drag, startPoint x: 717, startPoint y: 371, endPoint x: 790, endPoint y: 508, distance: 155.2
click at [717, 372] on div "01:00 pm" at bounding box center [768, 379] width 182 height 28
type input "01:00 pm"
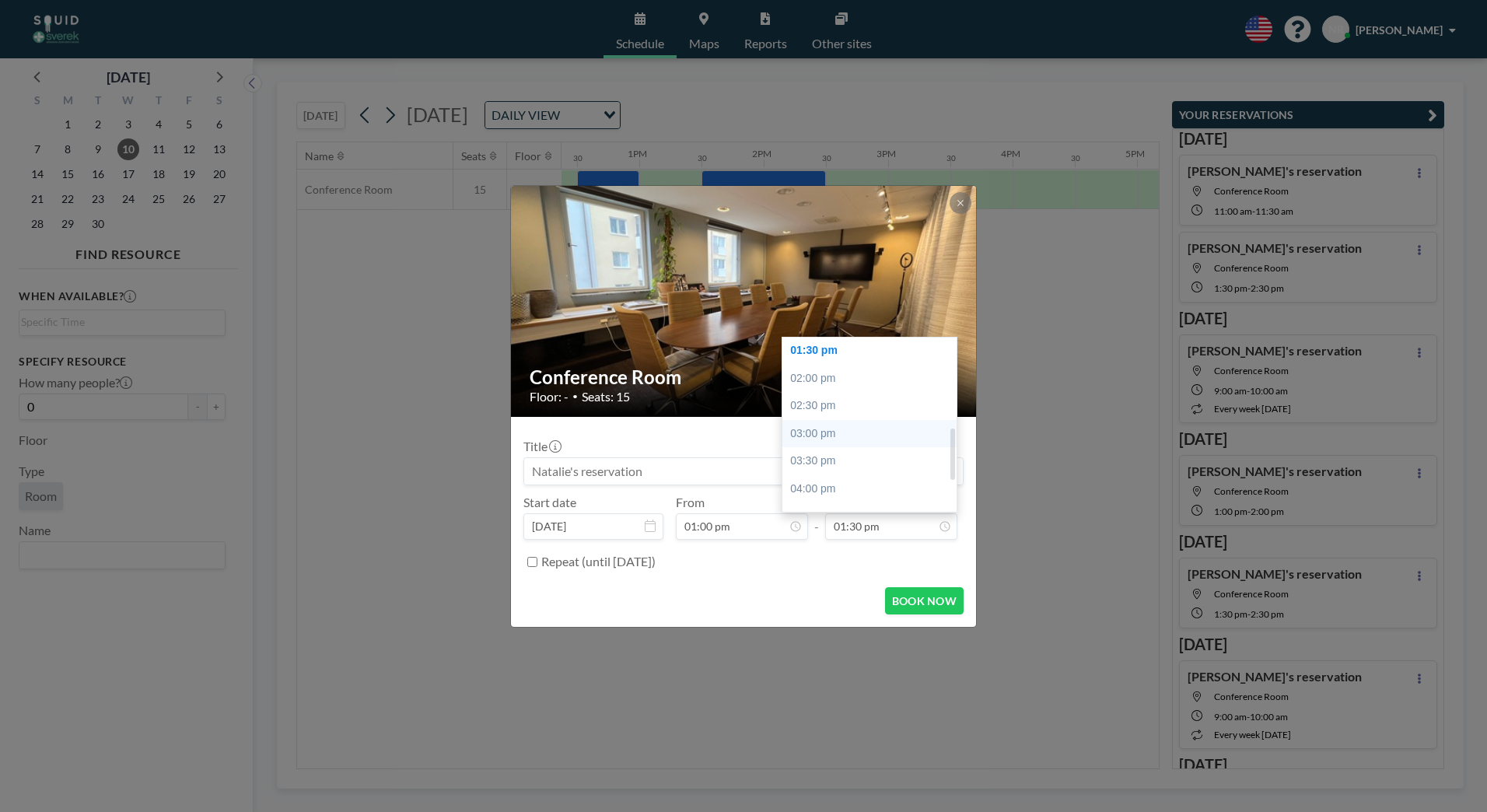
scroll to position [0, 1556]
click at [815, 379] on div "02:00 pm" at bounding box center [873, 379] width 182 height 28
type input "02:00 pm"
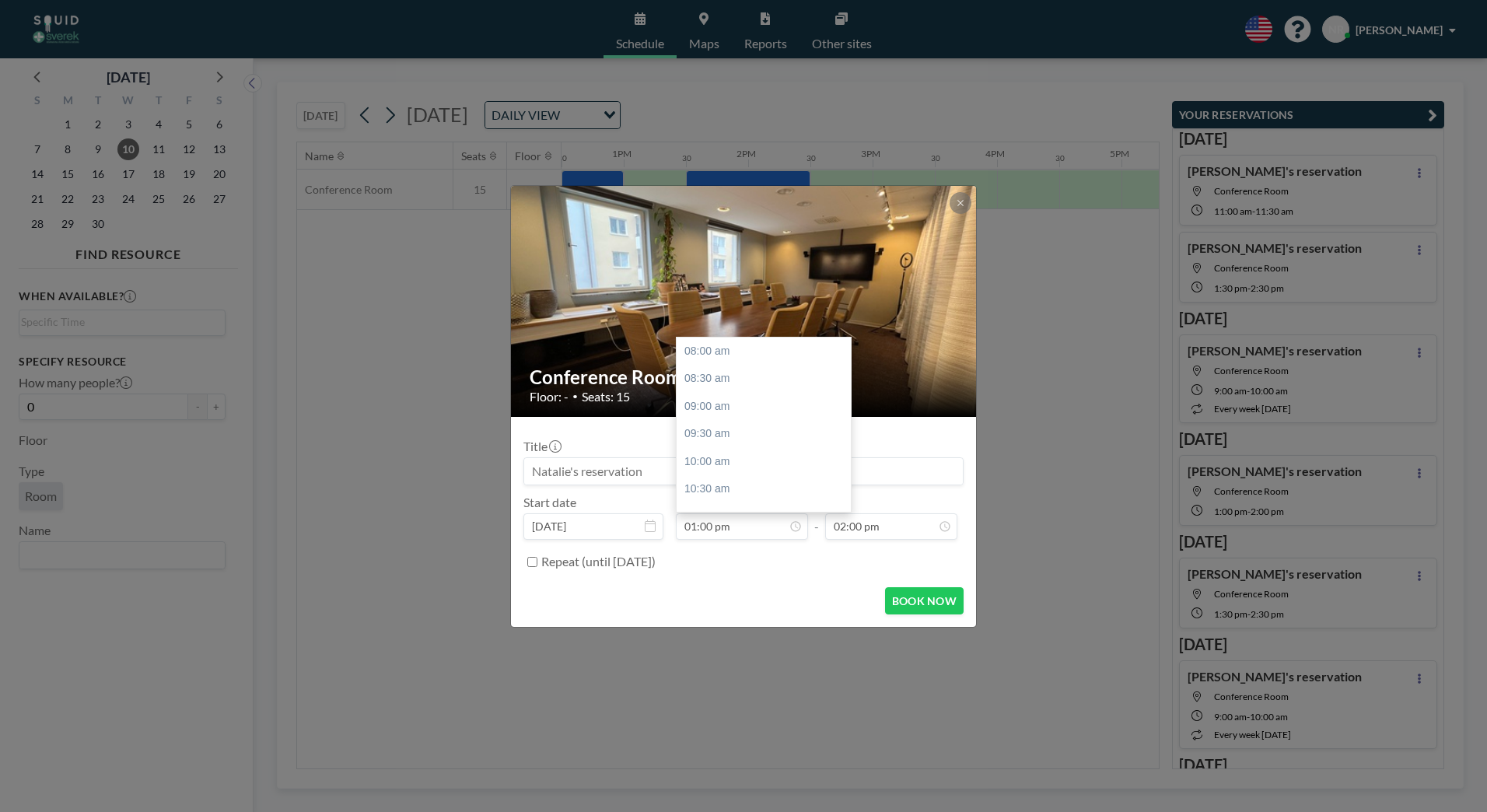
scroll to position [277, 0]
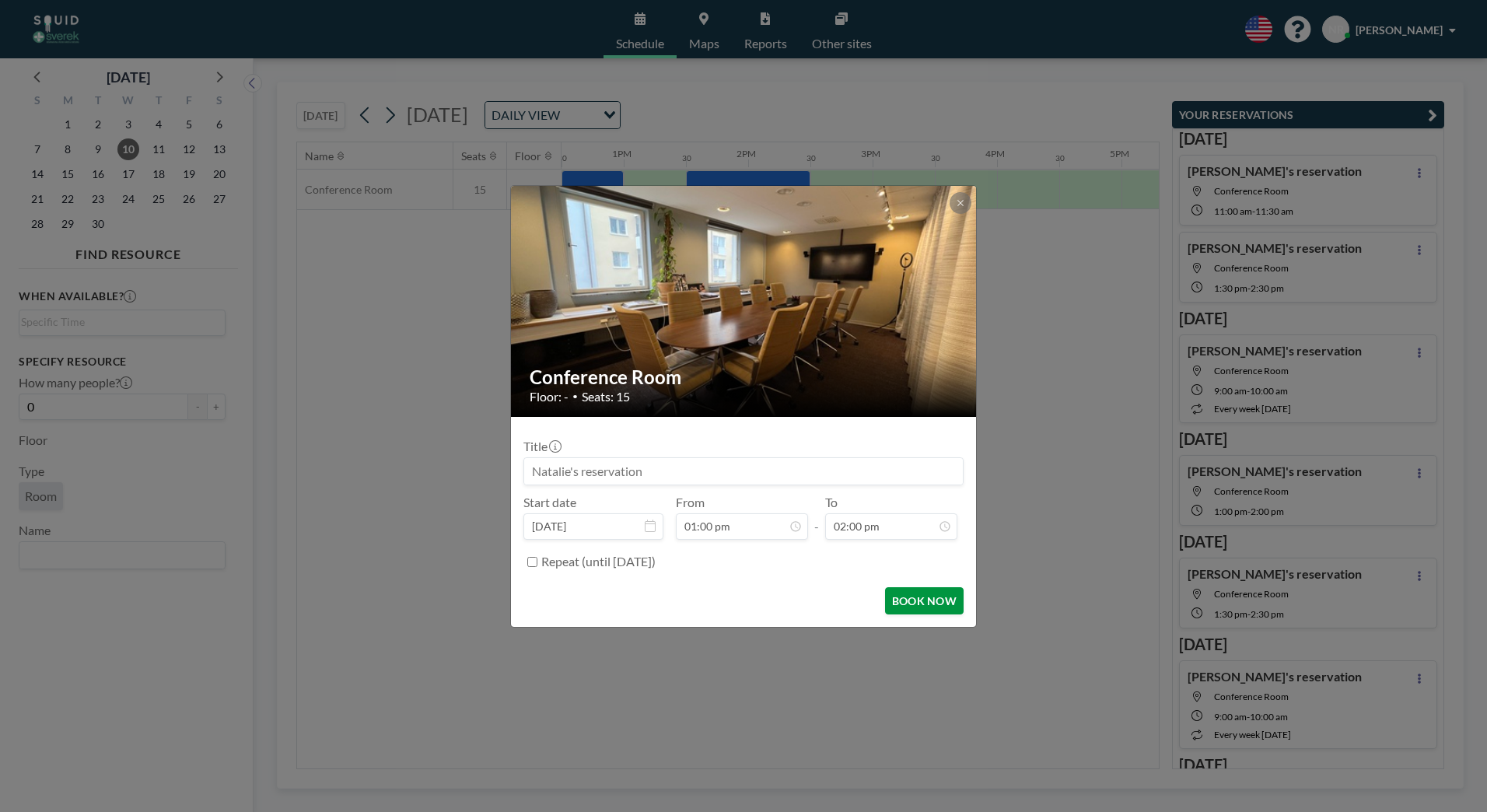
click at [909, 609] on button "BOOK NOW" at bounding box center [924, 600] width 78 height 27
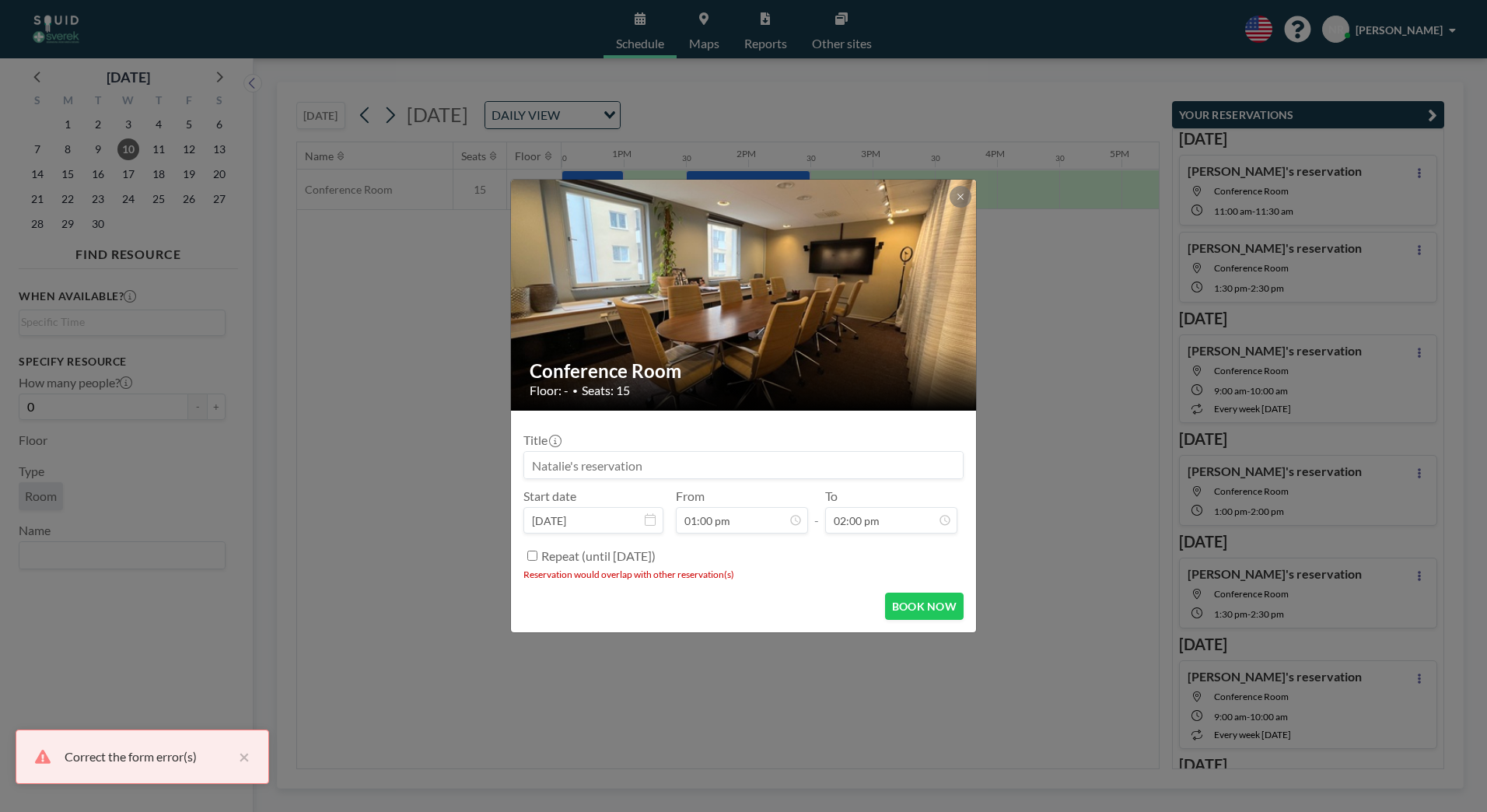
click at [833, 696] on div "Conference Room Floor: - • Seats: 15 Title Start date [DATE] From 01:00 pm - To…" at bounding box center [744, 406] width 1487 height 812
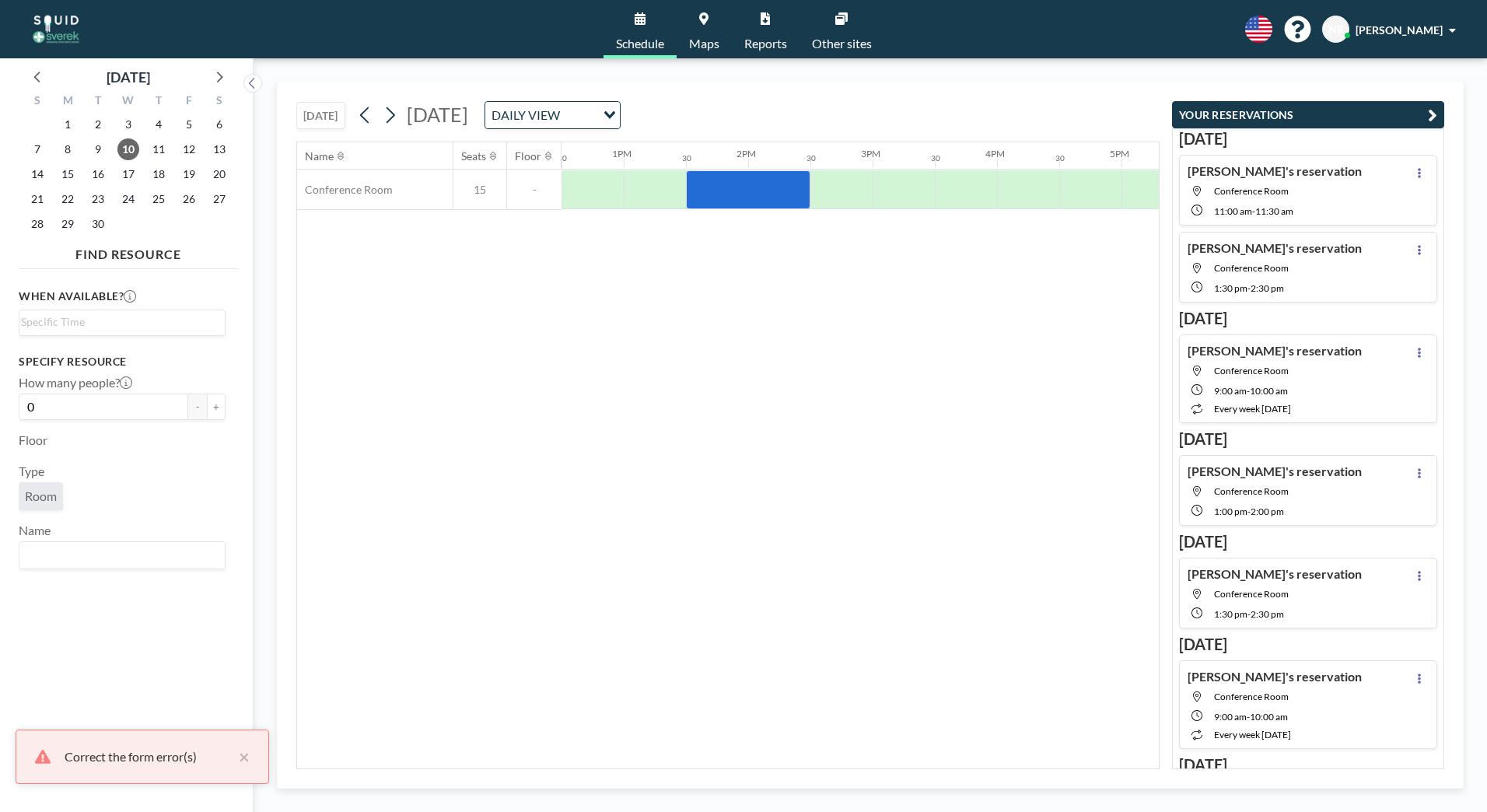
drag, startPoint x: 780, startPoint y: 357, endPoint x: 772, endPoint y: 296, distance: 61.5
click at [777, 340] on div "Name Seats Floor 12AM 30 1AM 30 2AM 30 3AM 30 4AM 30 5AM 30 6AM 30 7AM 30 8AM 3…" at bounding box center [728, 455] width 862 height 626
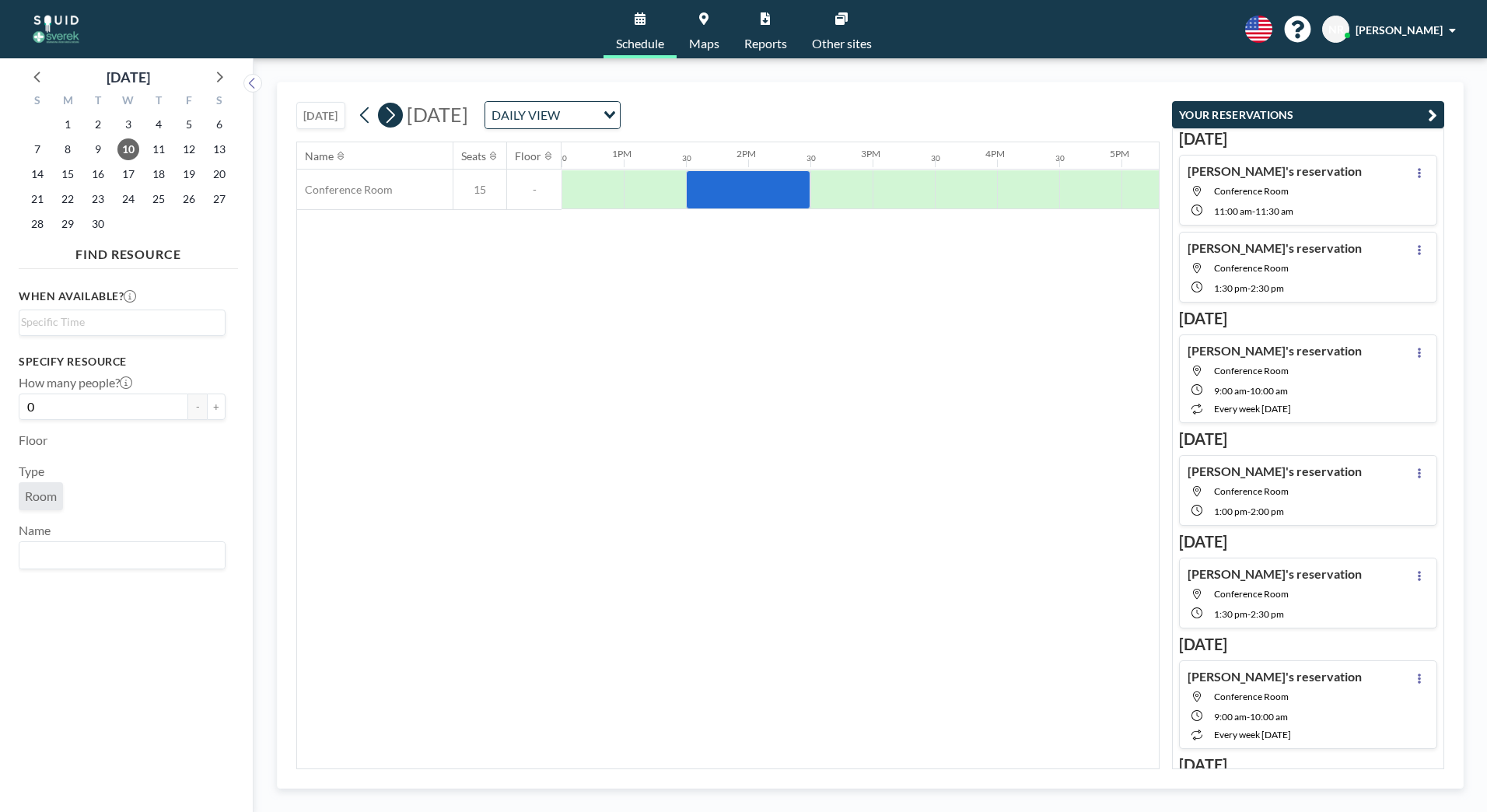
click at [392, 117] on icon at bounding box center [390, 115] width 15 height 23
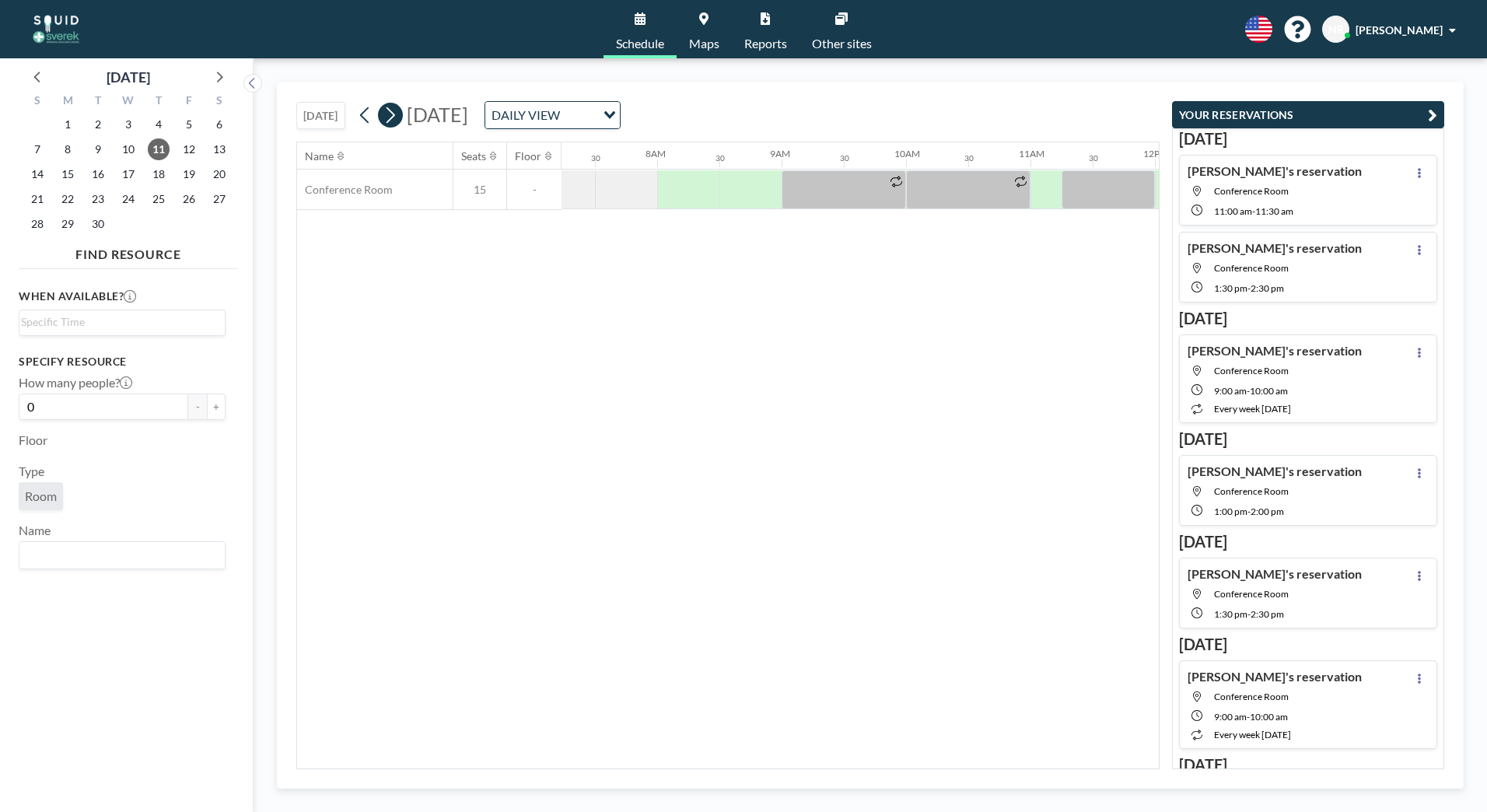
scroll to position [0, 934]
click at [63, 177] on span "15" at bounding box center [68, 174] width 22 height 22
click at [390, 120] on icon at bounding box center [390, 115] width 15 height 23
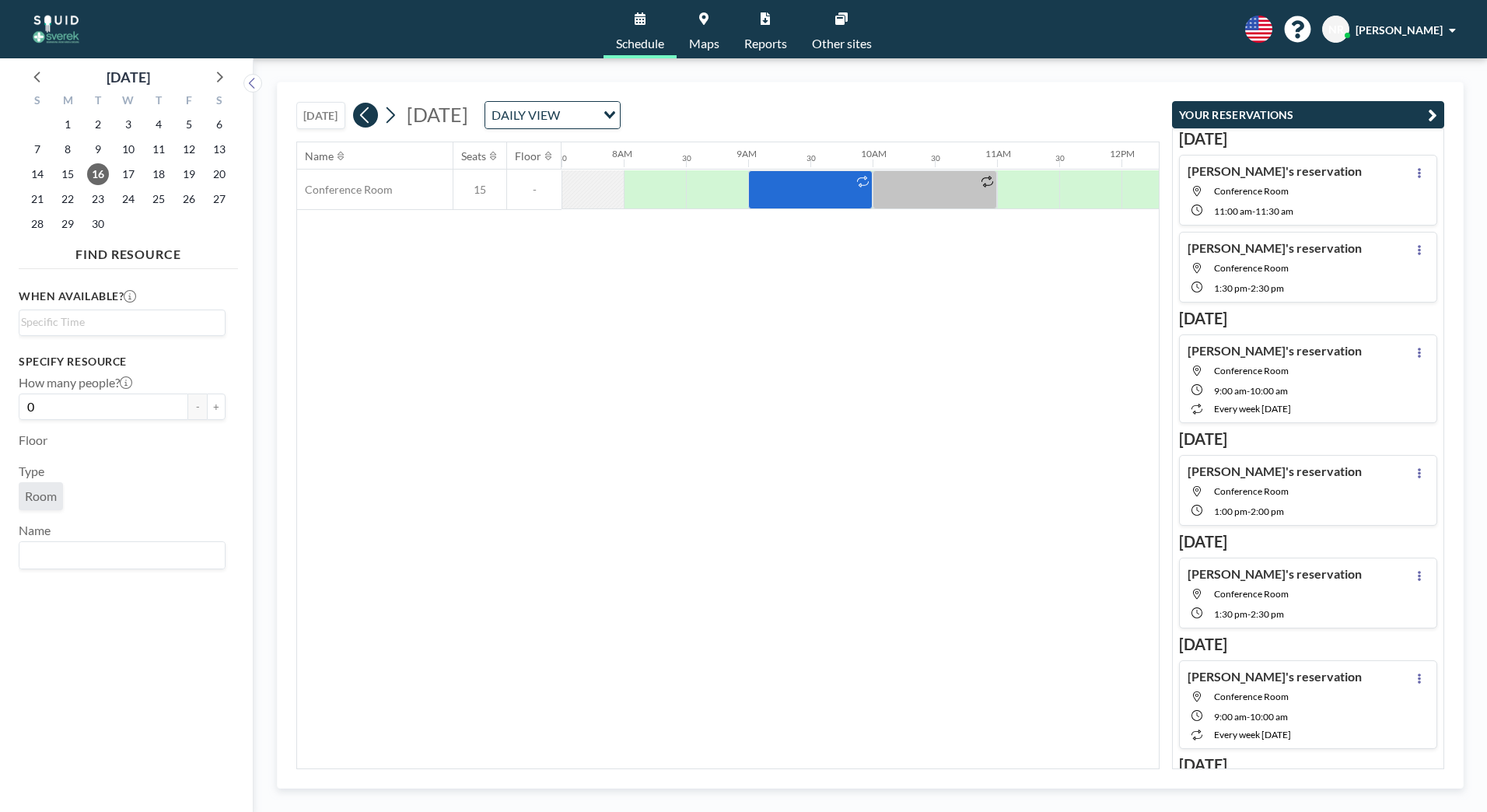
click at [373, 119] on icon at bounding box center [365, 115] width 15 height 23
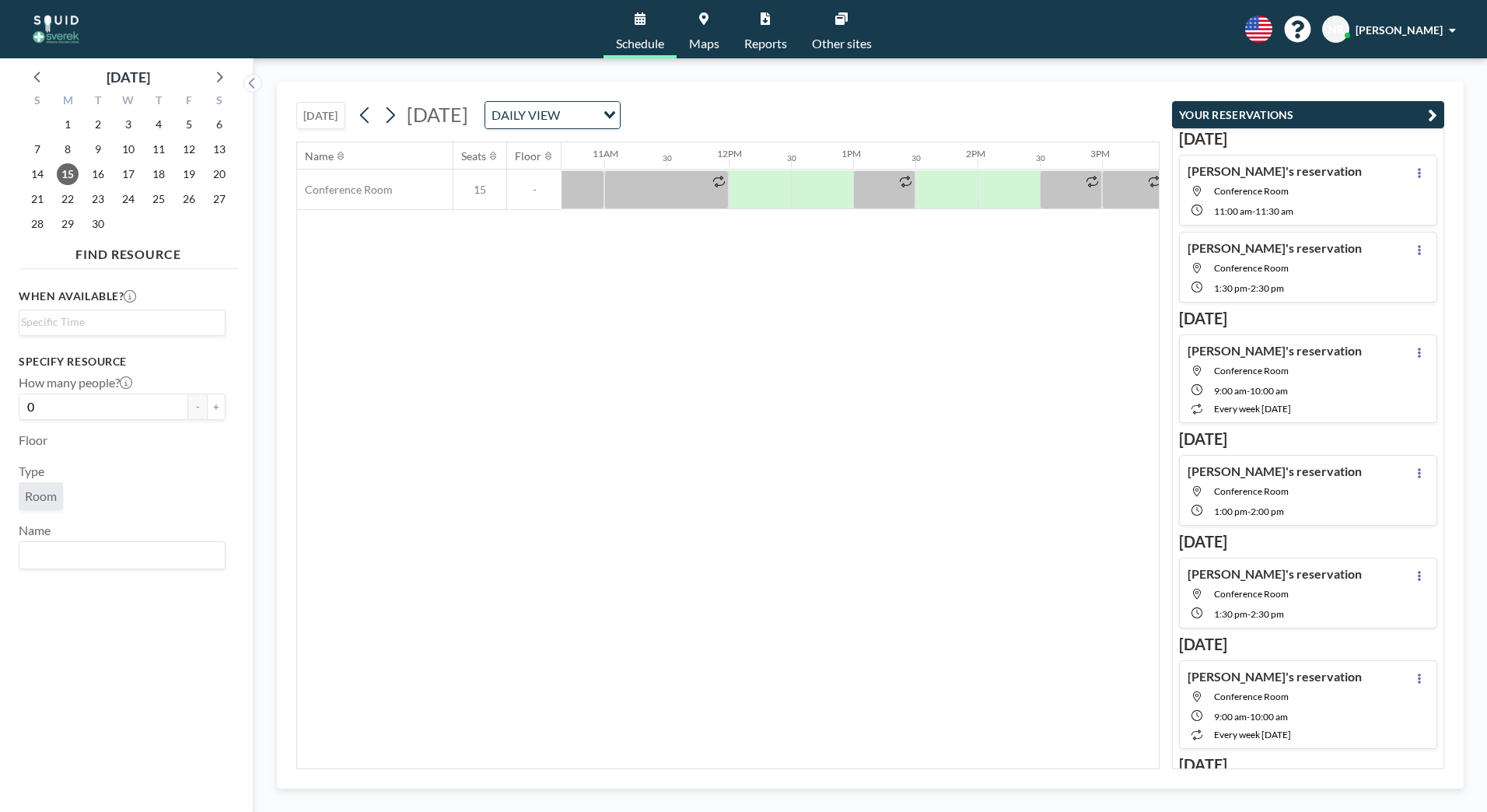
scroll to position [0, 1341]
click at [907, 186] on div at bounding box center [932, 190] width 63 height 39
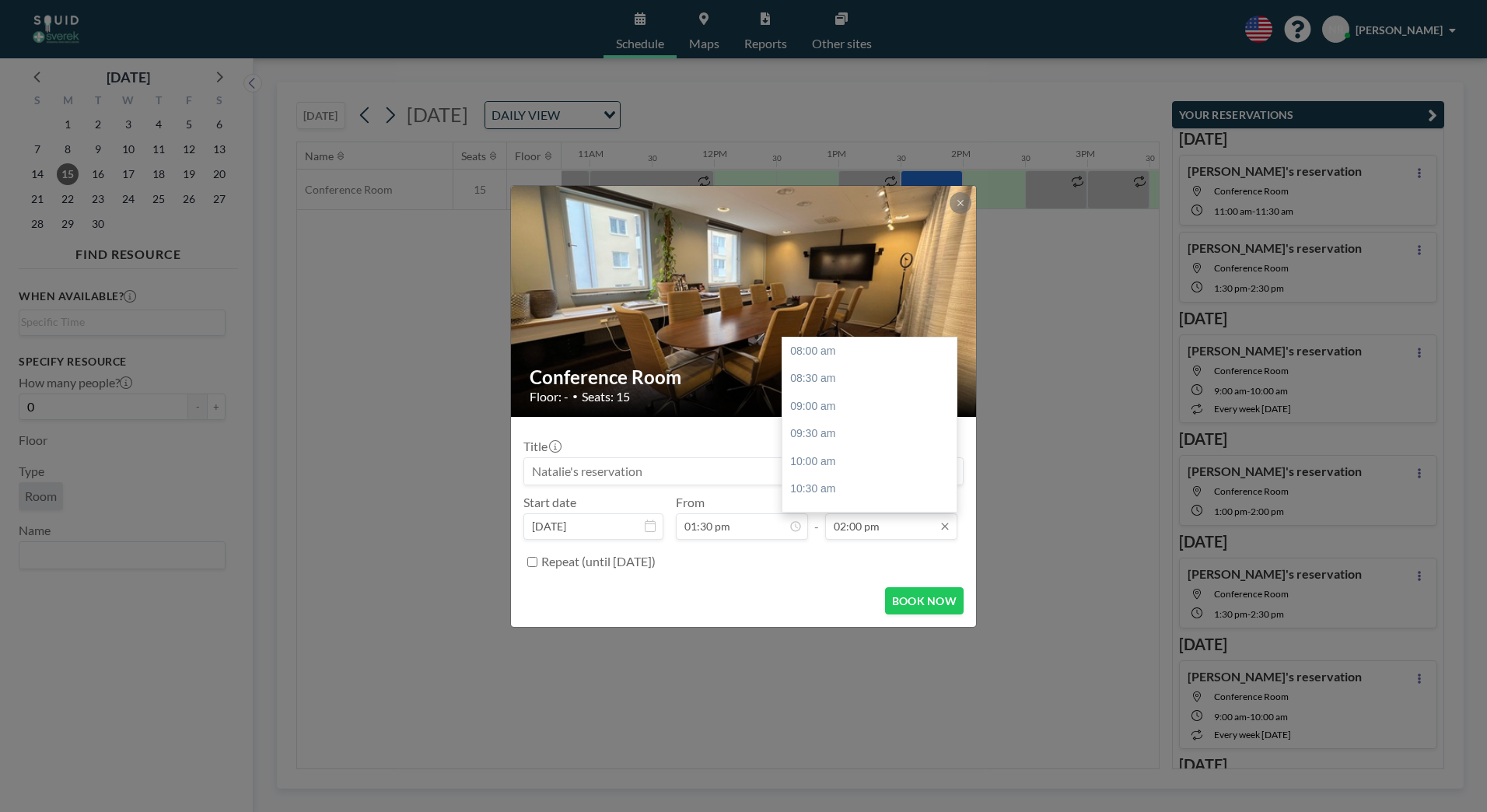
scroll to position [332, 0]
click at [844, 522] on input "02:00 pm" at bounding box center [891, 526] width 132 height 27
click at [816, 384] on div "02:30 pm" at bounding box center [873, 379] width 182 height 28
type input "02:30 pm"
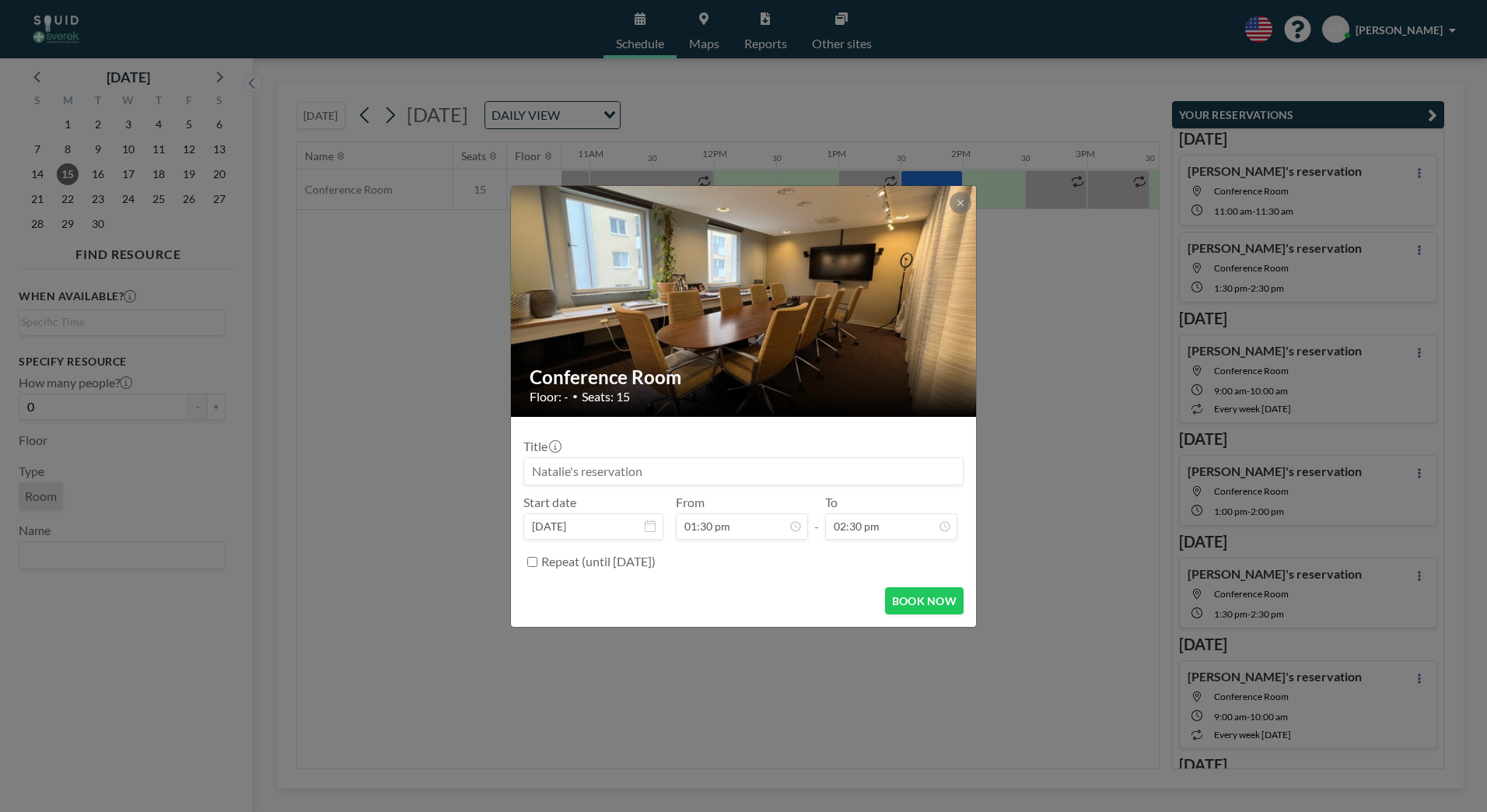
scroll to position [360, 0]
click at [931, 593] on button "BOOK NOW" at bounding box center [924, 600] width 78 height 27
